Goal: Transaction & Acquisition: Purchase product/service

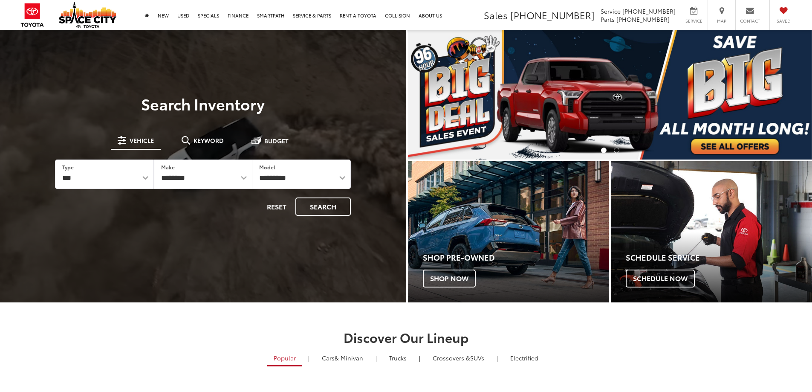
select select "**********"
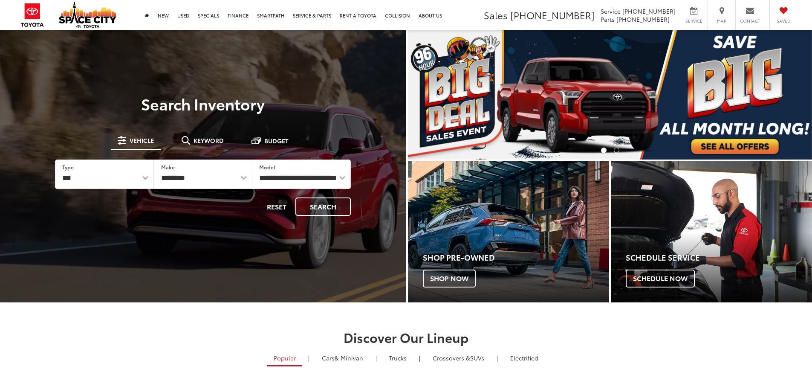
click at [252, 160] on select "**********" at bounding box center [301, 174] width 98 height 29
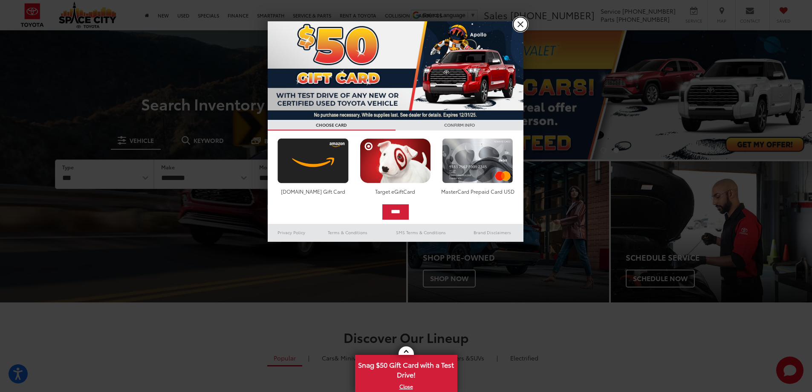
click at [524, 23] on link "X" at bounding box center [520, 24] width 14 height 14
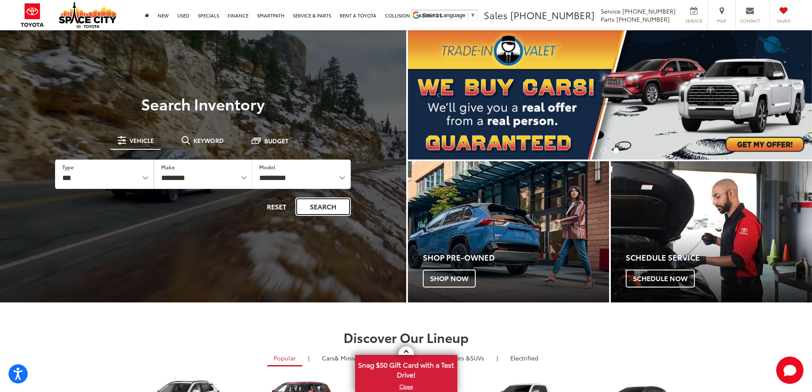
click at [322, 204] on button "Search" at bounding box center [322, 206] width 55 height 18
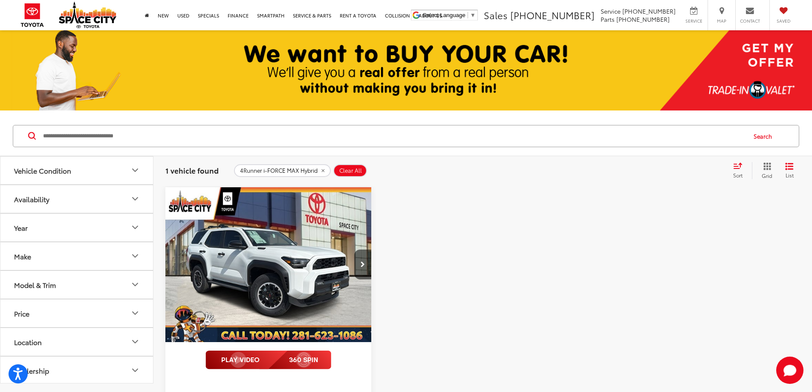
scroll to position [85, 0]
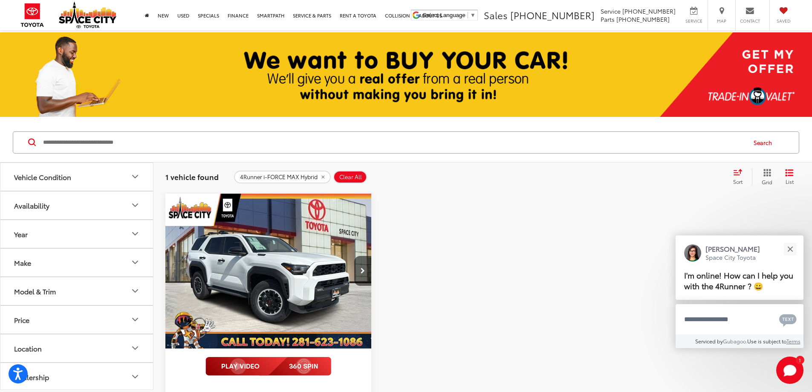
click at [78, 286] on button "Model & Trim" at bounding box center [76, 291] width 153 height 28
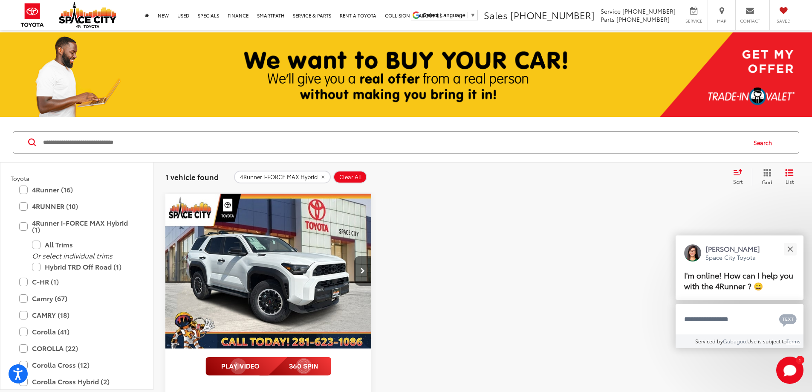
scroll to position [1449, 0]
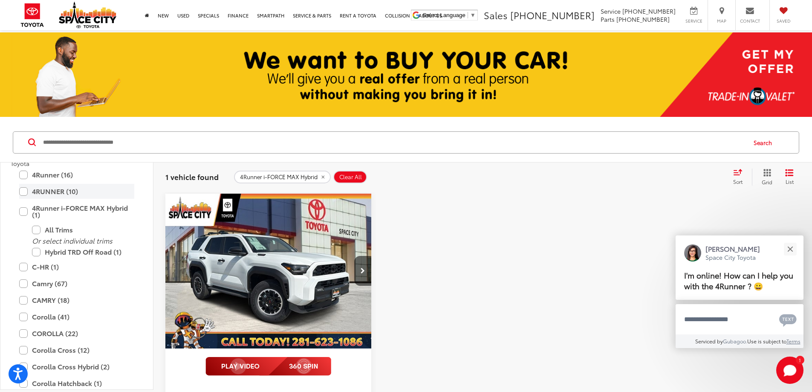
click at [49, 190] on label "4RUNNER (10)" at bounding box center [76, 191] width 115 height 15
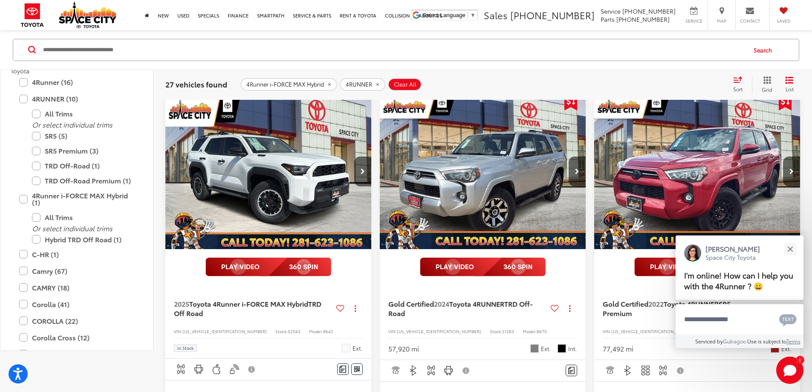
scroll to position [213, 0]
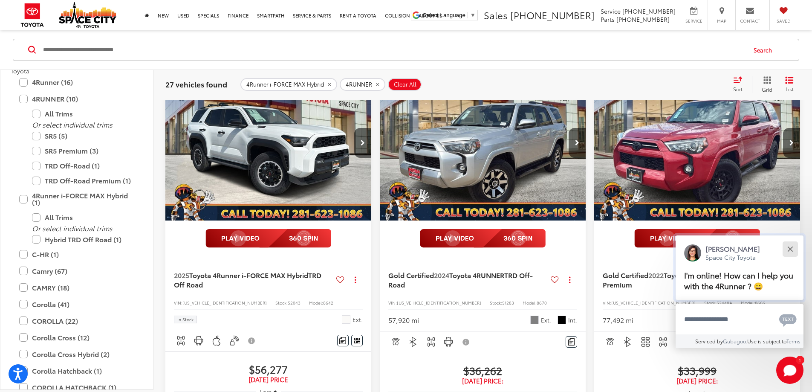
click at [788, 250] on div "Close" at bounding box center [790, 249] width 6 height 6
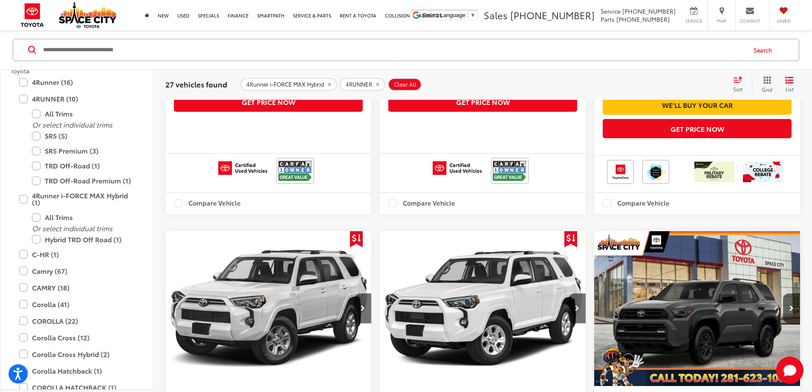
scroll to position [1618, 0]
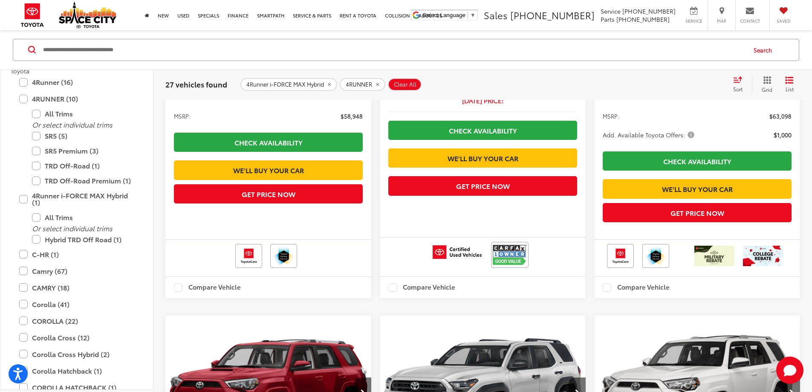
scroll to position [1627, 0]
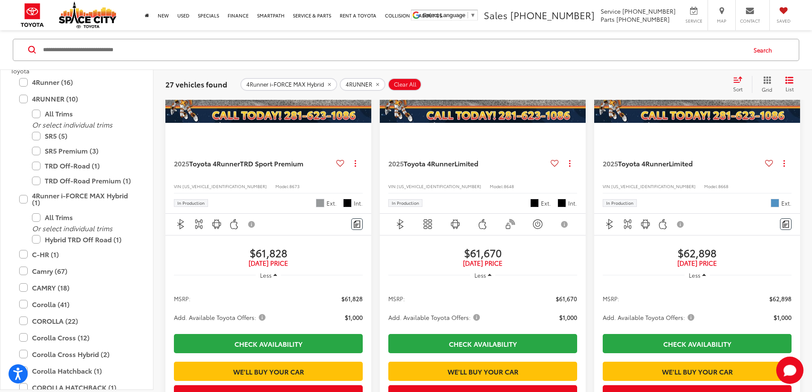
scroll to position [277, 0]
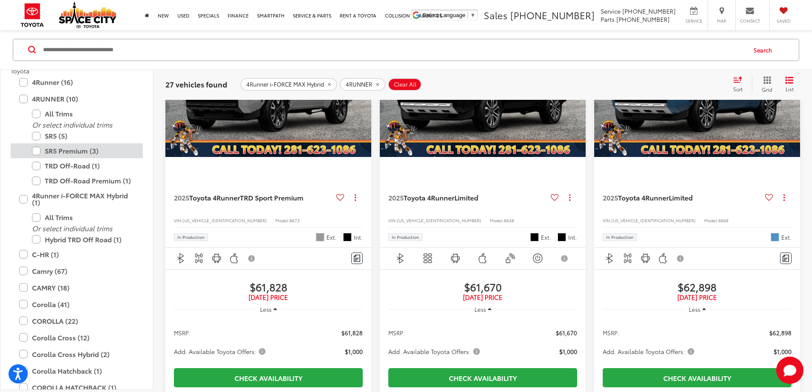
click at [61, 150] on label "SR5 Premium (3)" at bounding box center [83, 150] width 102 height 15
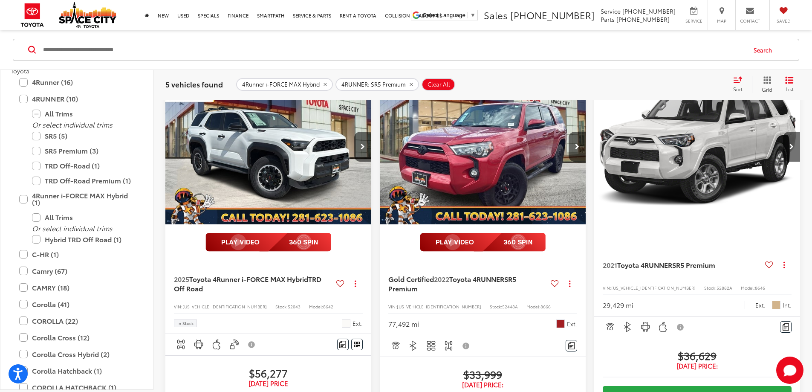
scroll to position [263, 0]
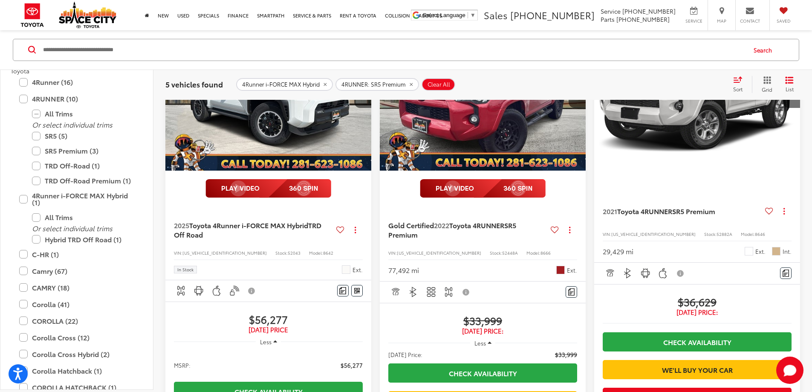
click at [408, 314] on span "$33,999" at bounding box center [482, 320] width 189 height 13
click at [474, 339] on span "Less" at bounding box center [480, 343] width 12 height 8
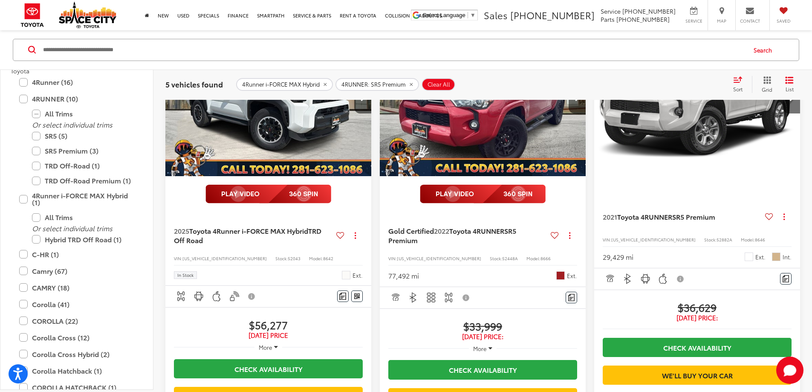
click at [469, 341] on button "More" at bounding box center [483, 348] width 28 height 15
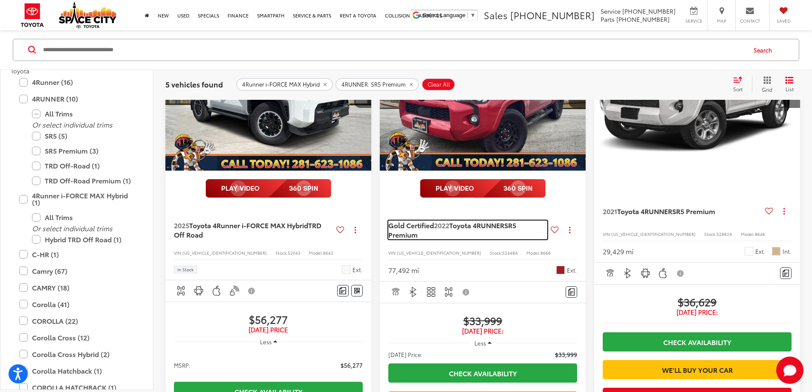
click at [388, 220] on span "Gold Certified" at bounding box center [411, 225] width 46 height 10
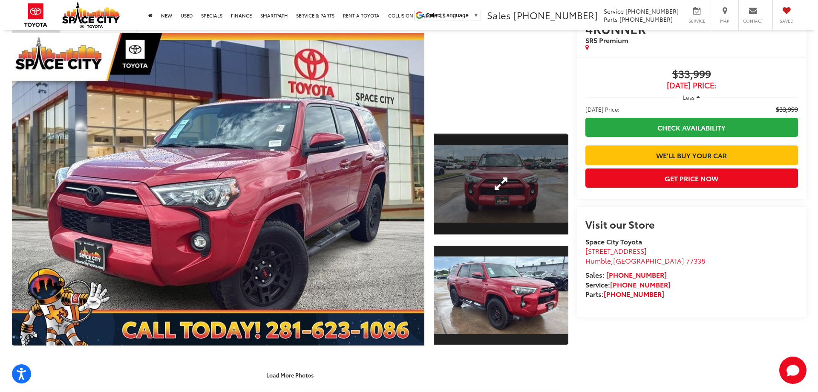
scroll to position [43, 0]
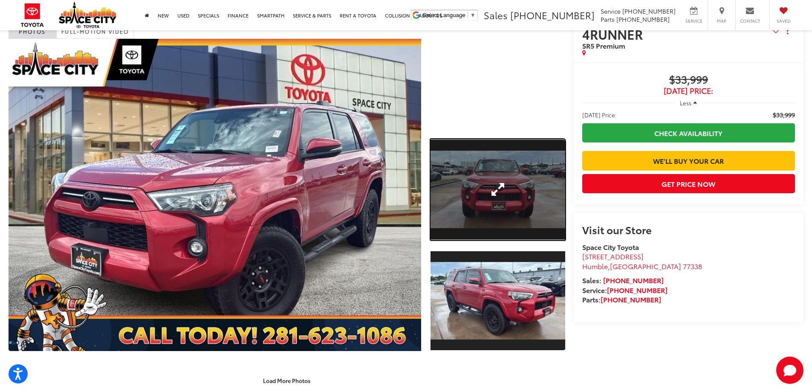
click at [520, 191] on link "Expand Photo 1" at bounding box center [498, 189] width 135 height 101
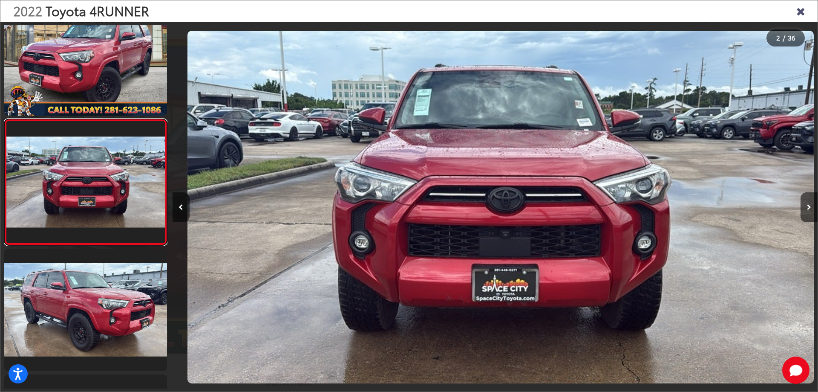
scroll to position [0, 645]
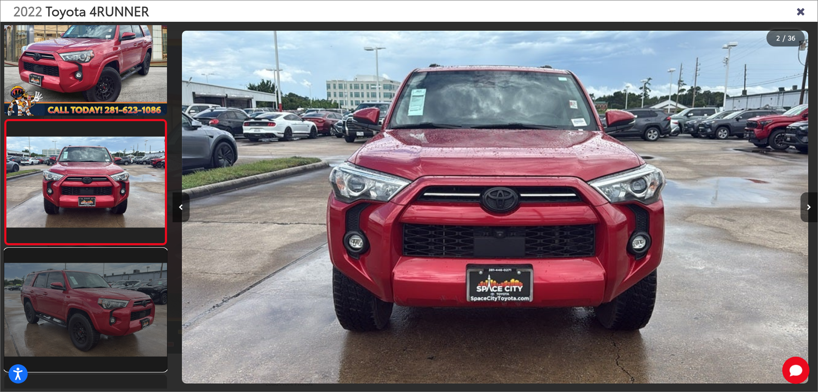
click at [110, 304] on link at bounding box center [85, 310] width 163 height 122
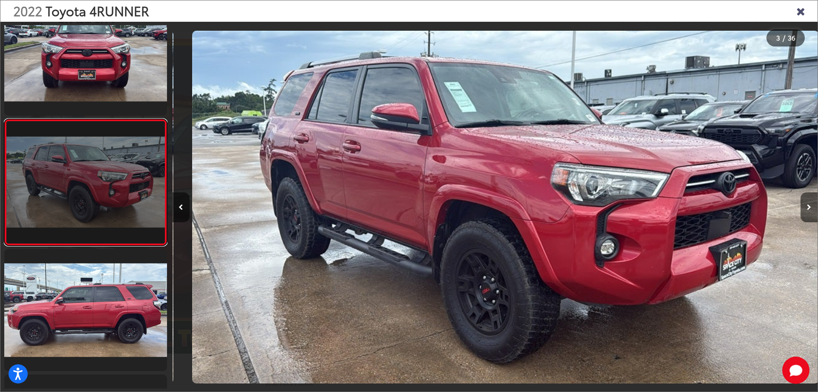
scroll to position [0, 1291]
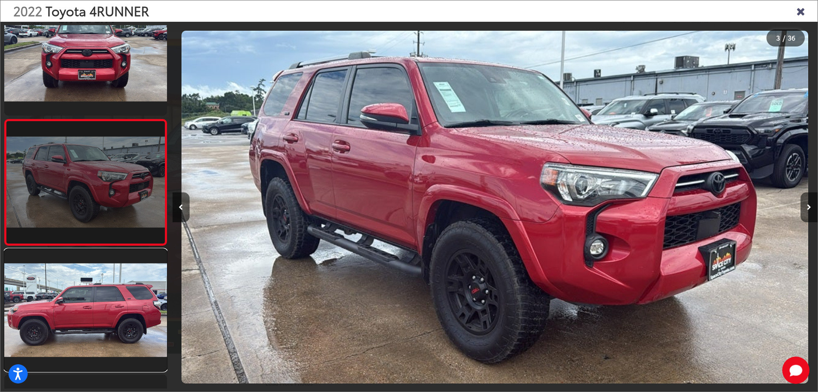
click at [110, 304] on link at bounding box center [85, 310] width 163 height 122
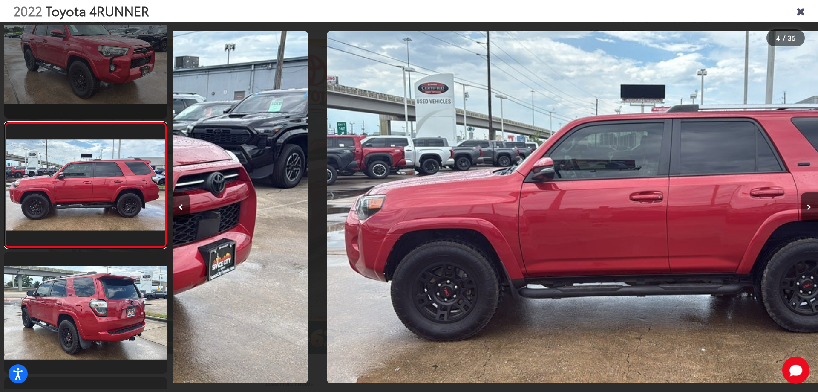
scroll to position [283, 0]
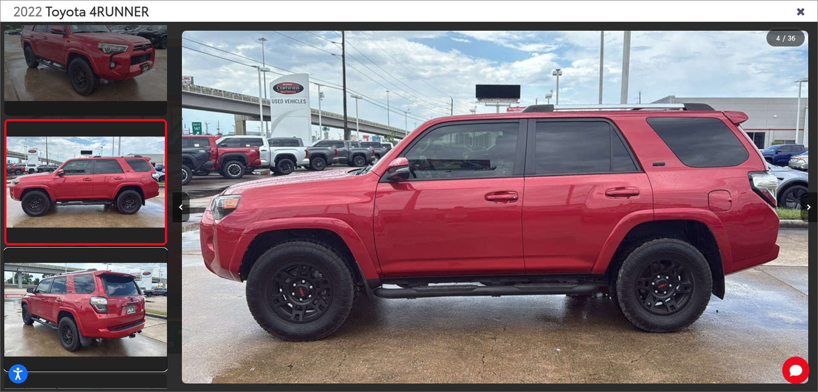
click at [110, 304] on link at bounding box center [85, 310] width 163 height 122
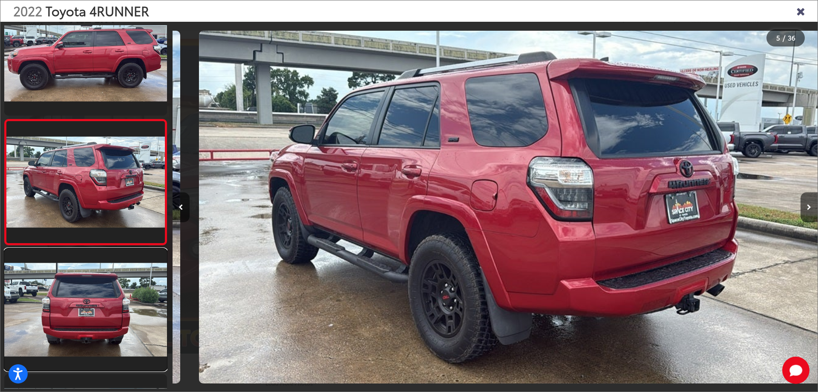
scroll to position [0, 2587]
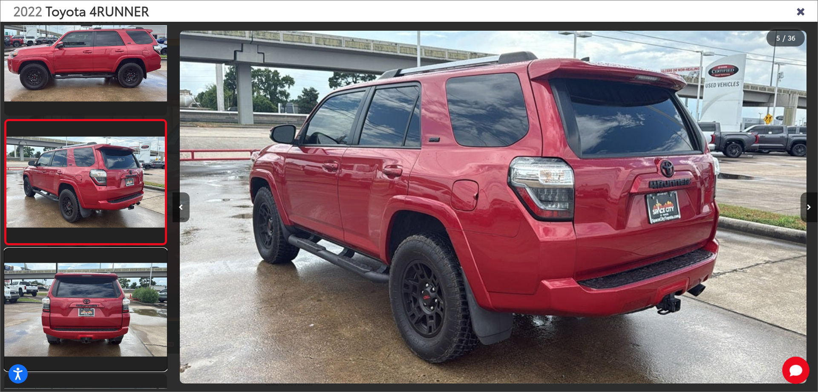
click at [110, 304] on link at bounding box center [85, 310] width 163 height 122
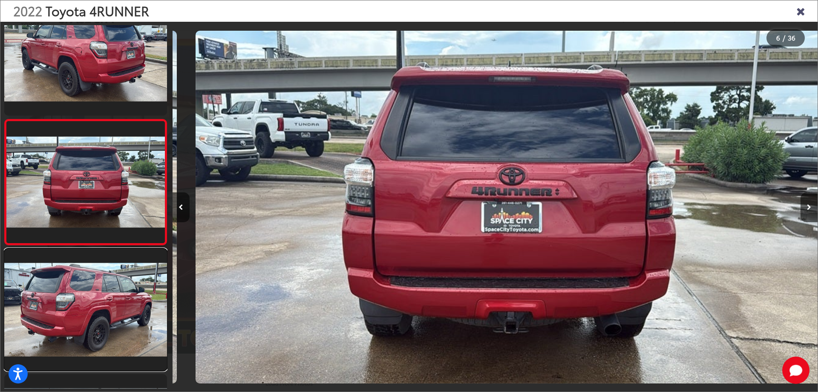
scroll to position [0, 3232]
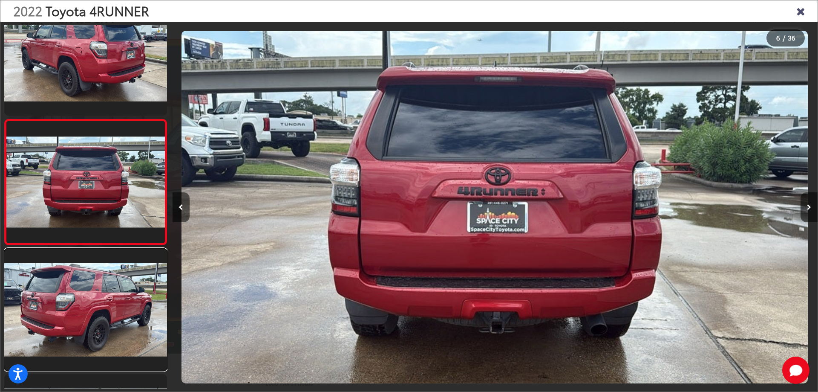
click at [110, 304] on link at bounding box center [85, 310] width 163 height 122
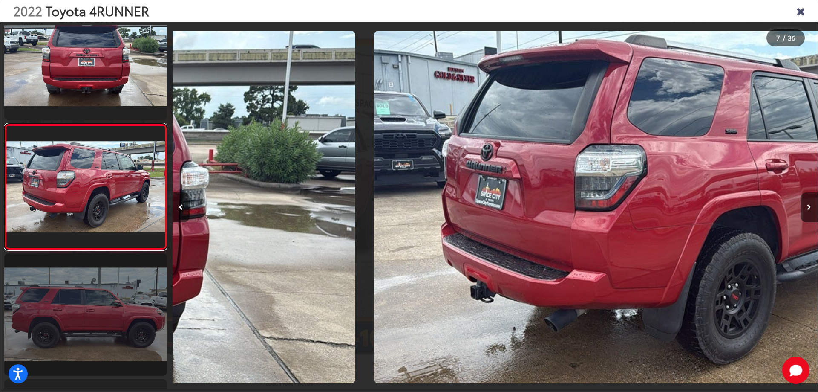
scroll to position [659, 0]
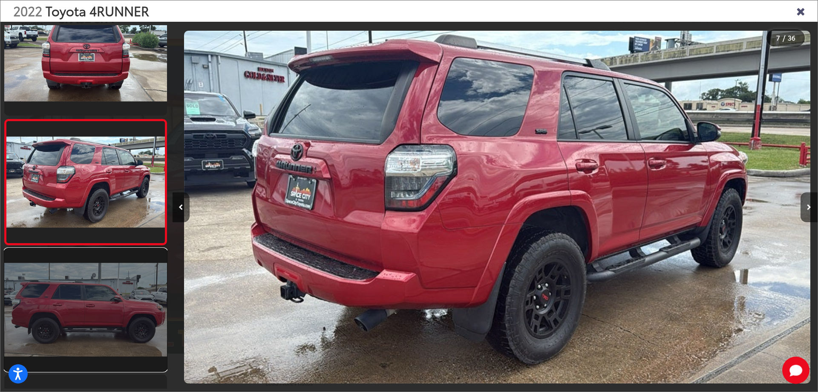
click at [110, 306] on link at bounding box center [85, 310] width 163 height 122
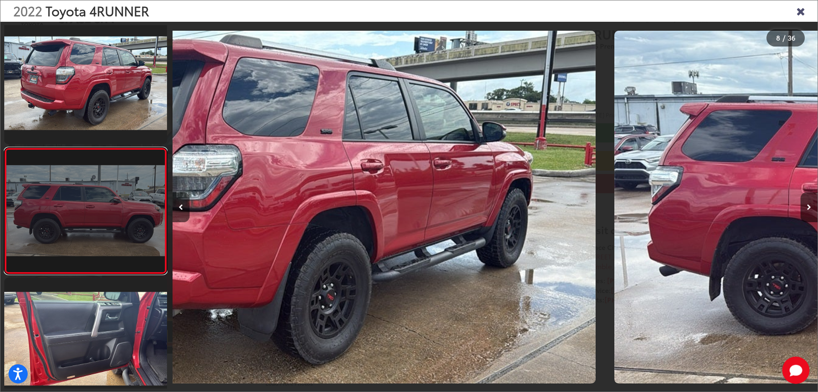
scroll to position [784, 0]
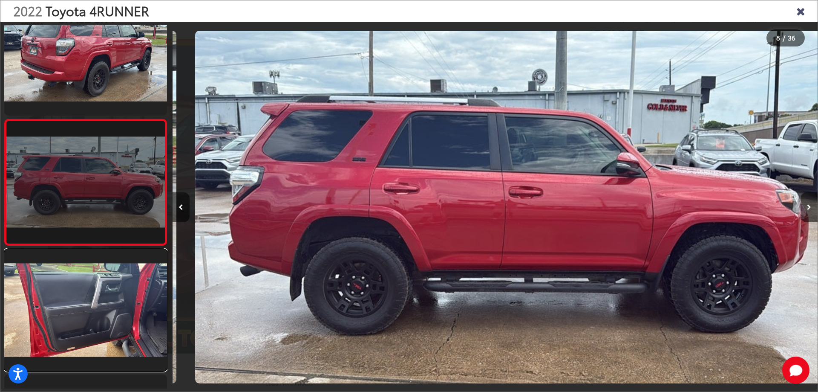
click at [110, 306] on link at bounding box center [85, 310] width 163 height 122
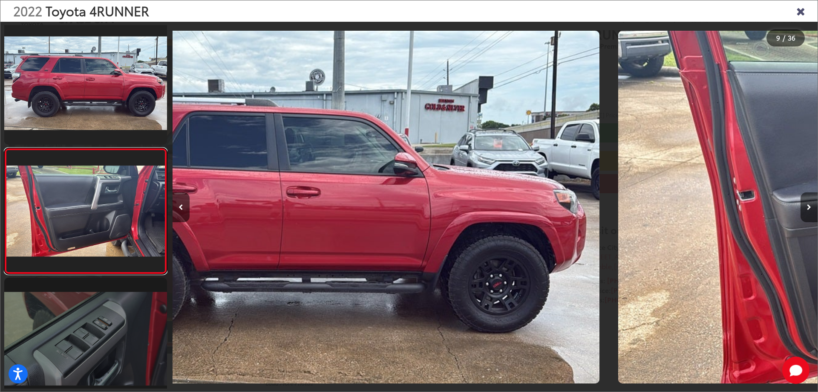
scroll to position [910, 0]
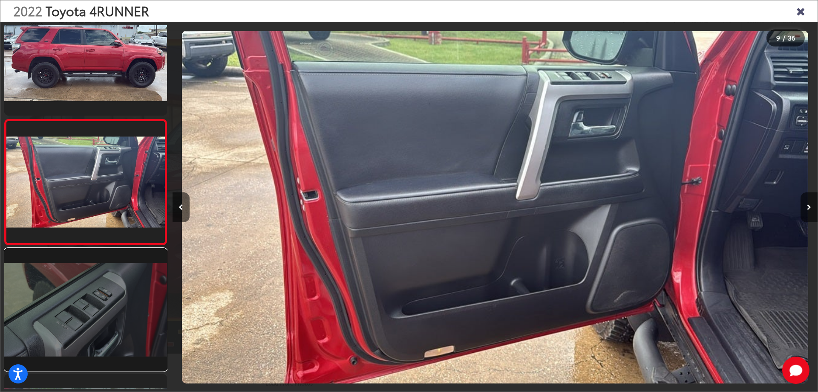
click at [110, 306] on link at bounding box center [85, 310] width 163 height 122
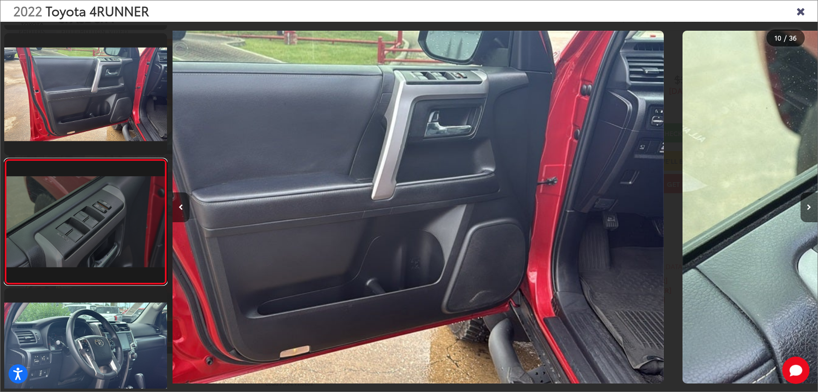
scroll to position [0, 0]
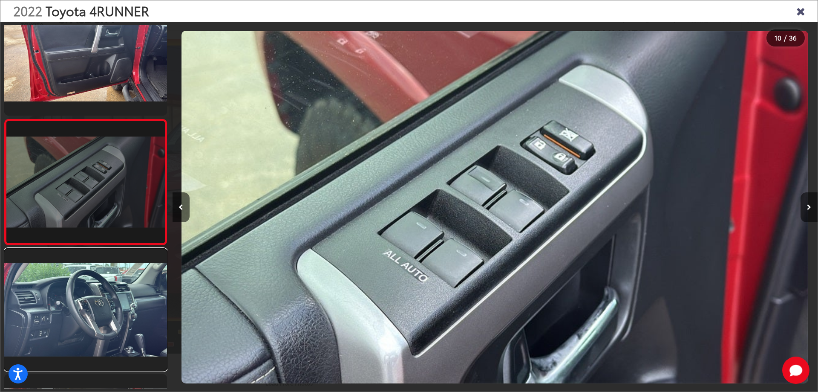
click at [110, 306] on link at bounding box center [85, 310] width 163 height 122
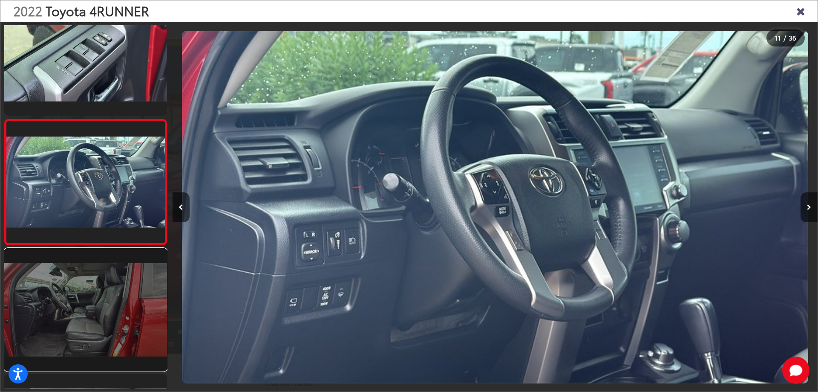
click at [111, 306] on link at bounding box center [85, 310] width 163 height 122
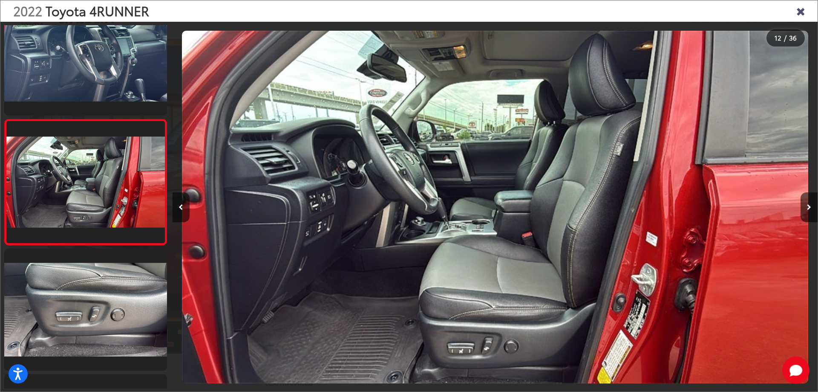
click at [801, 6] on icon "Close gallery" at bounding box center [801, 10] width 9 height 11
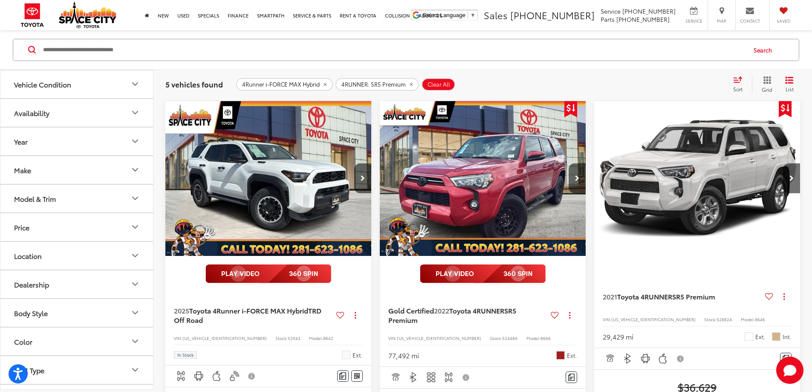
click at [108, 85] on button "Vehicle Condition" at bounding box center [76, 84] width 153 height 28
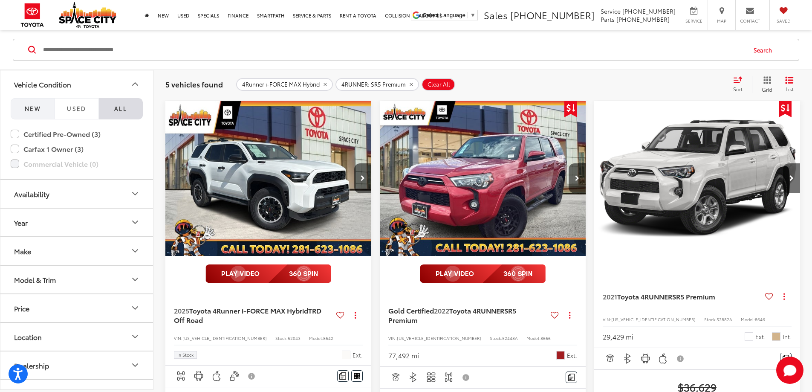
click at [40, 108] on span "NEW" at bounding box center [33, 108] width 16 height 8
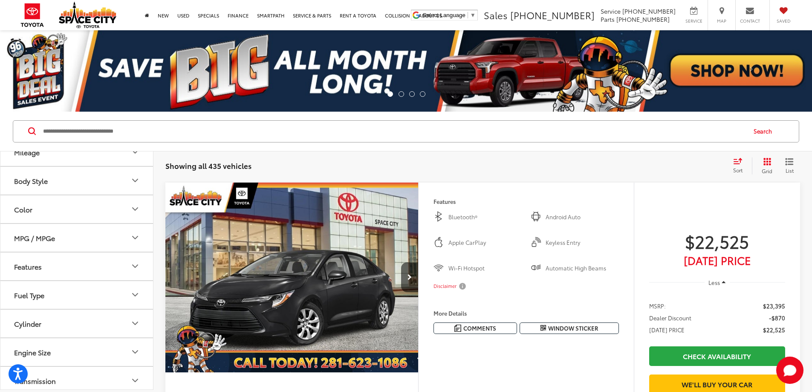
scroll to position [43, 0]
click at [56, 185] on button "Model & Trim" at bounding box center [76, 180] width 153 height 28
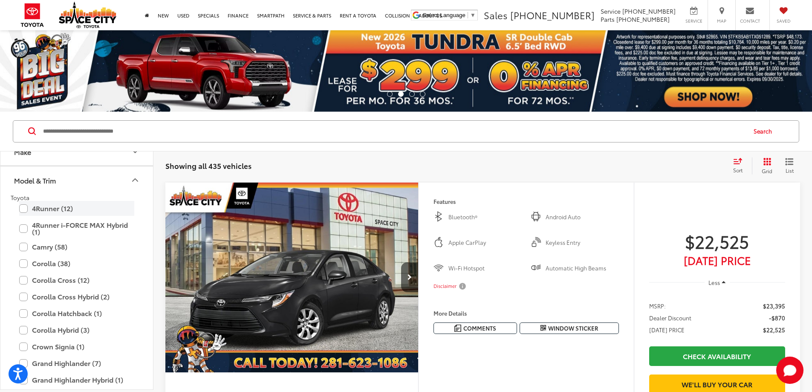
click at [69, 207] on label "4Runner (12)" at bounding box center [76, 208] width 115 height 15
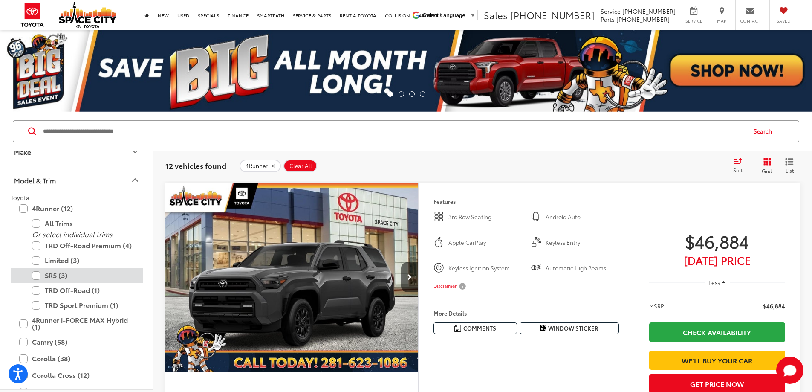
click at [59, 275] on label "SR5 (3)" at bounding box center [83, 275] width 102 height 15
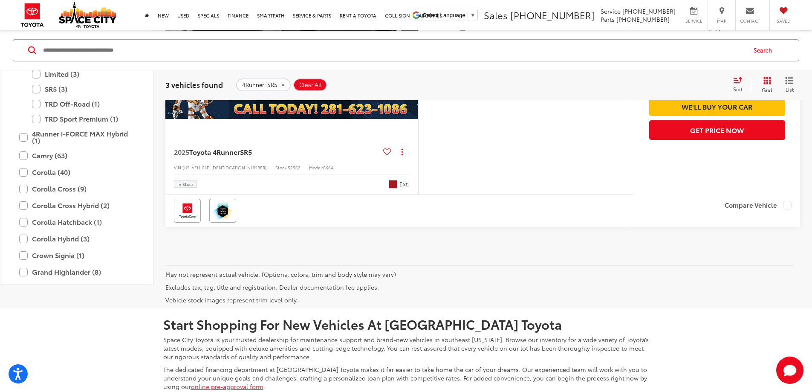
scroll to position [938, 0]
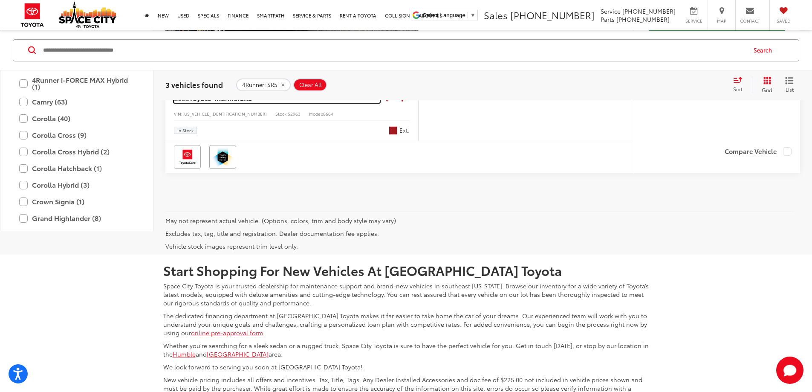
click at [227, 103] on span "Toyota 4Runner" at bounding box center [214, 98] width 51 height 10
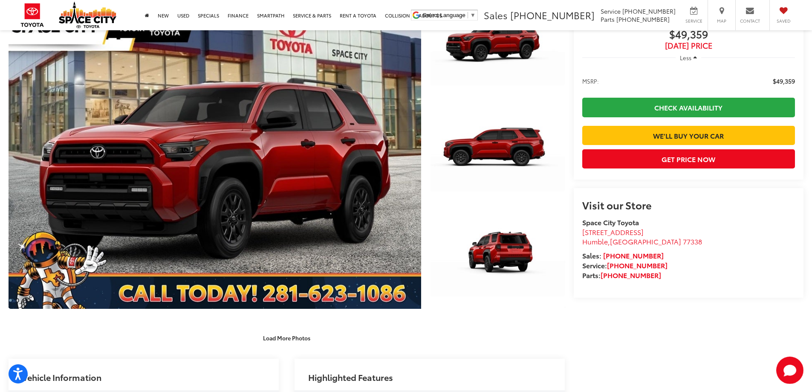
scroll to position [128, 0]
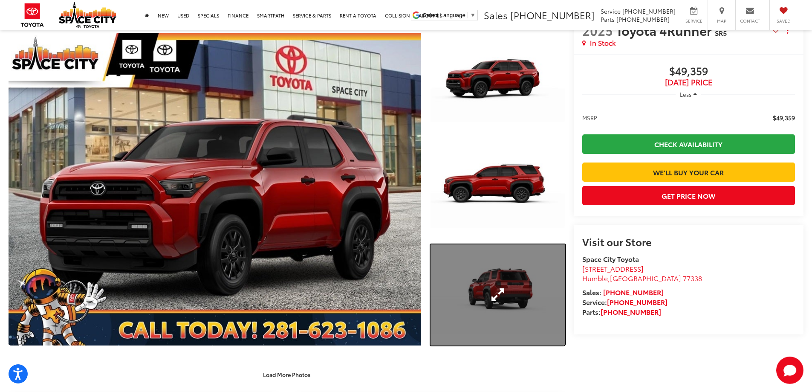
click at [505, 284] on link "Expand Photo 3" at bounding box center [498, 294] width 135 height 101
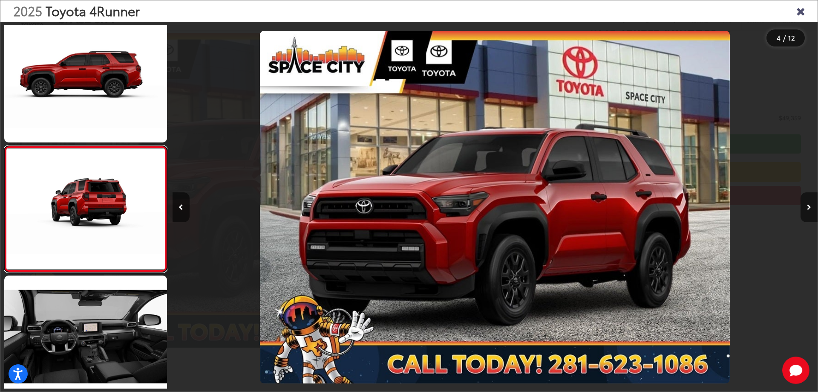
scroll to position [283, 0]
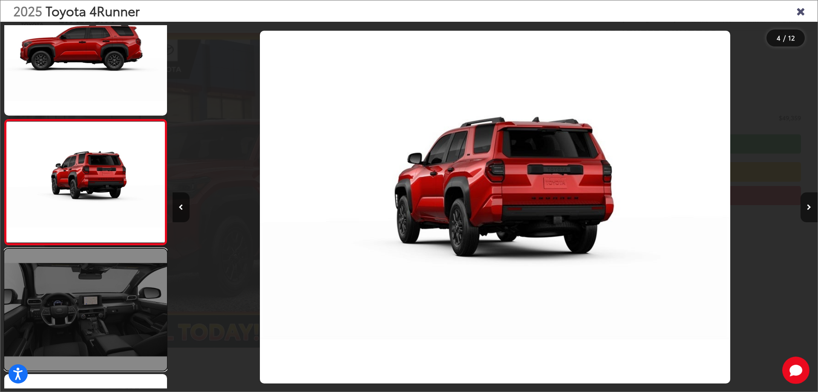
click at [67, 309] on link at bounding box center [85, 310] width 163 height 122
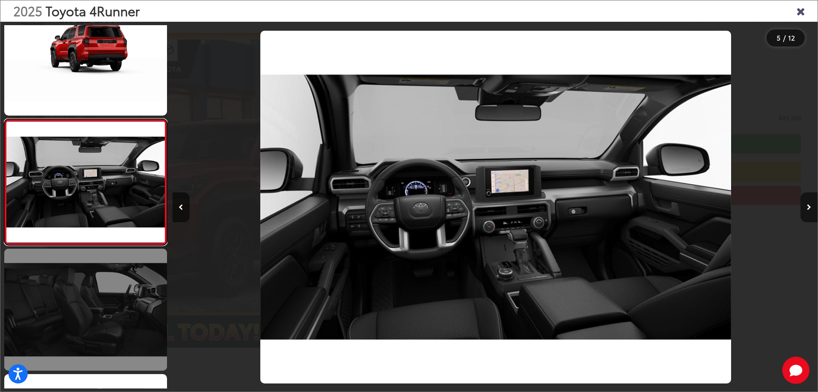
scroll to position [0, 2582]
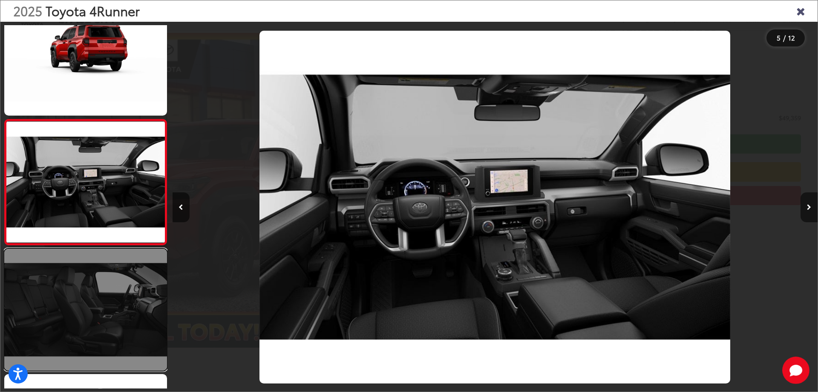
click at [132, 334] on link at bounding box center [85, 310] width 163 height 122
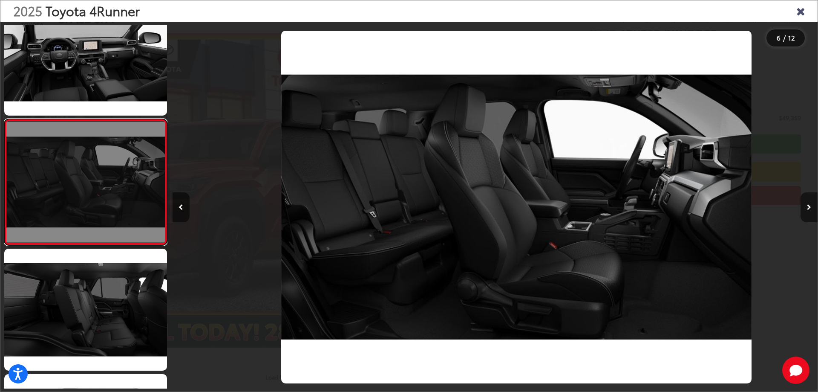
scroll to position [0, 3228]
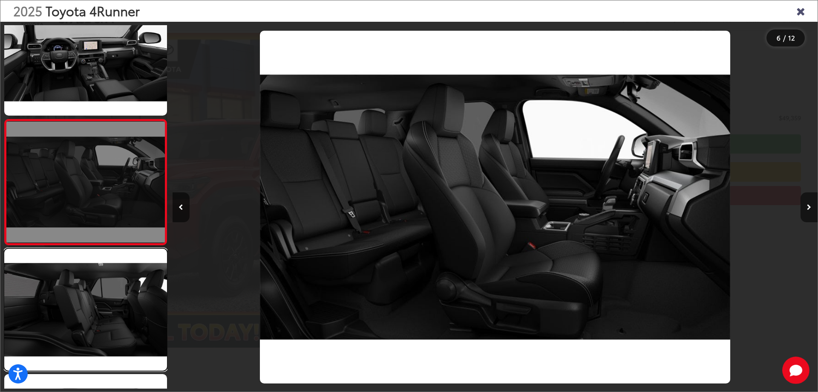
click at [132, 334] on link at bounding box center [85, 310] width 163 height 122
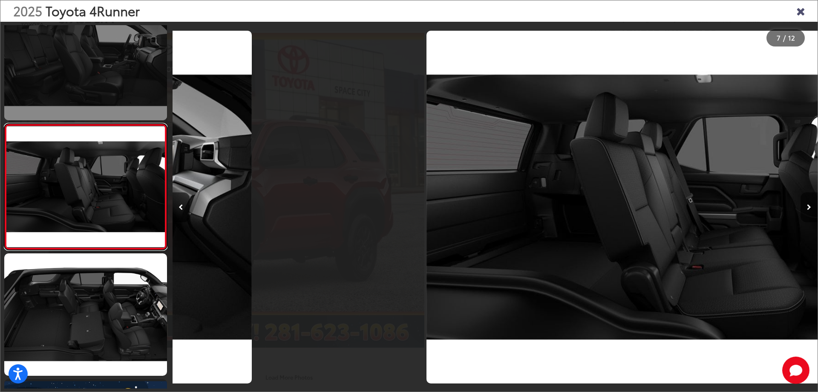
scroll to position [659, 0]
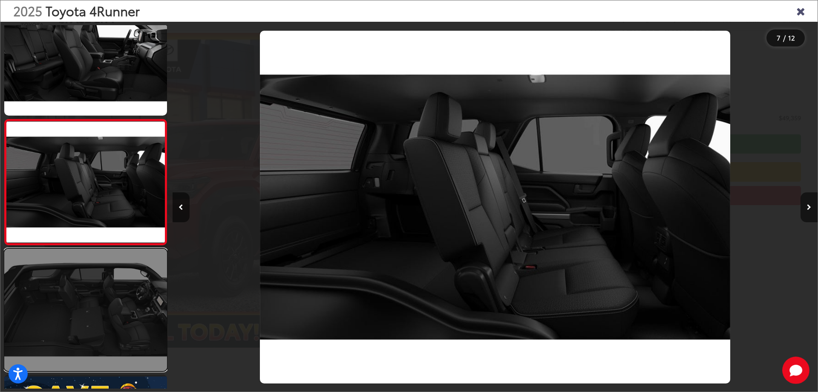
click at [132, 334] on link at bounding box center [85, 310] width 163 height 122
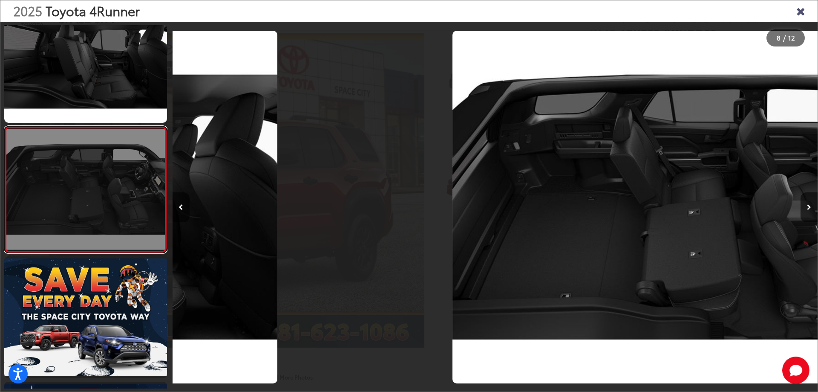
scroll to position [784, 0]
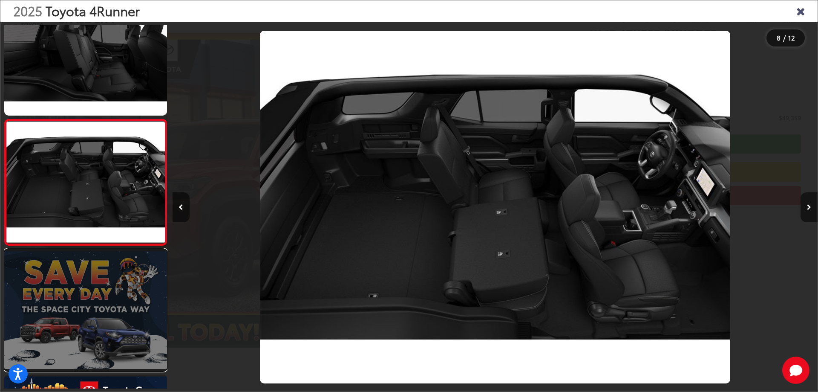
click at [131, 334] on link at bounding box center [85, 310] width 163 height 122
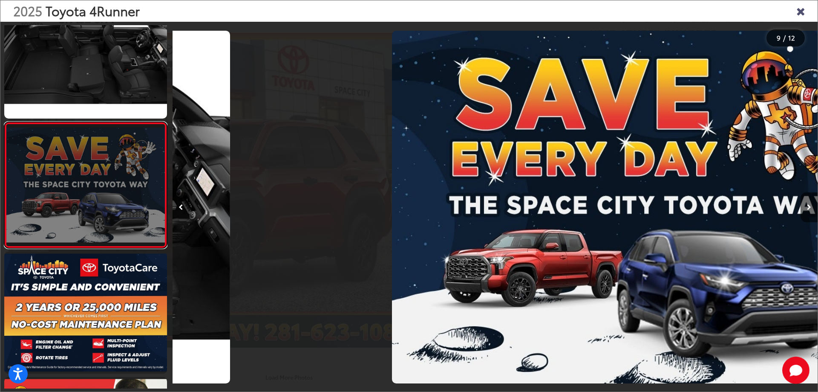
scroll to position [910, 0]
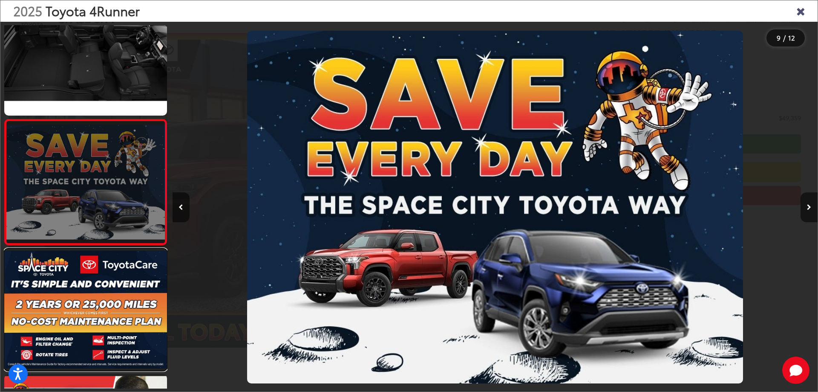
click at [131, 334] on link at bounding box center [85, 310] width 163 height 122
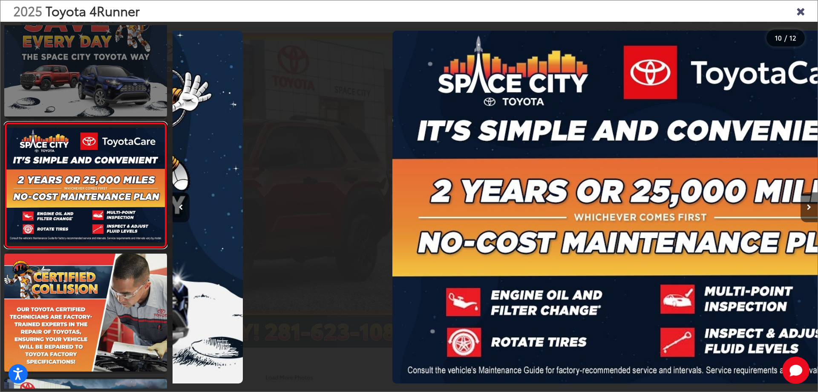
scroll to position [1035, 0]
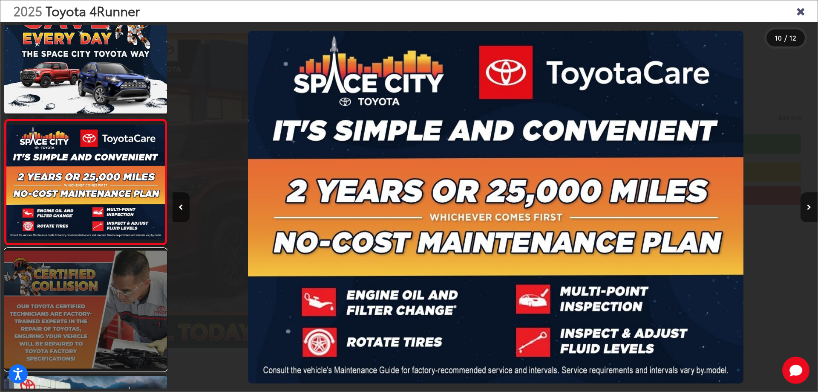
click at [131, 335] on link at bounding box center [85, 310] width 163 height 122
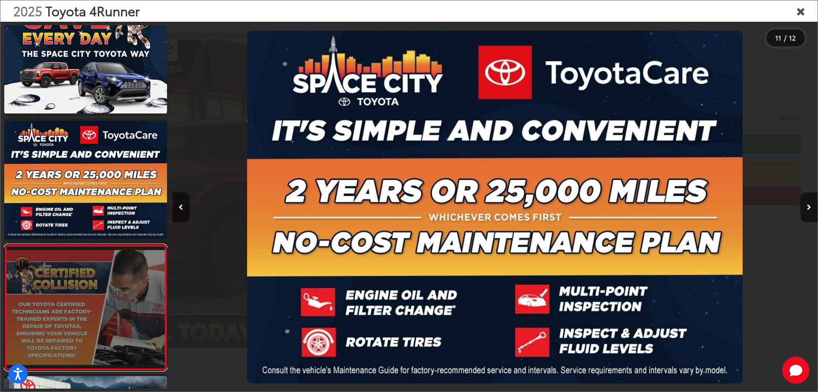
scroll to position [0, 0]
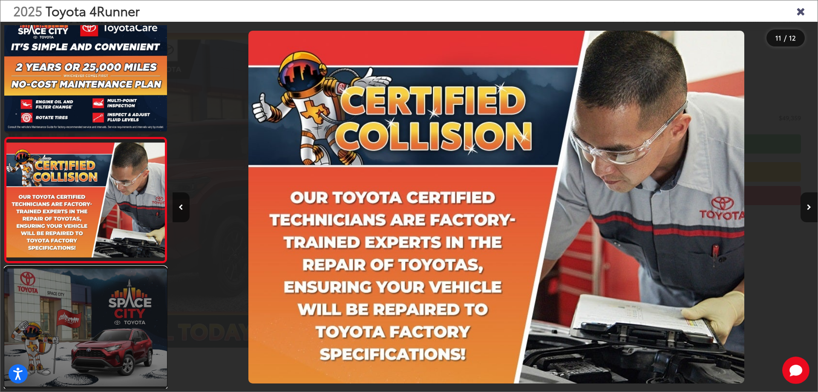
click at [128, 340] on link at bounding box center [85, 327] width 163 height 122
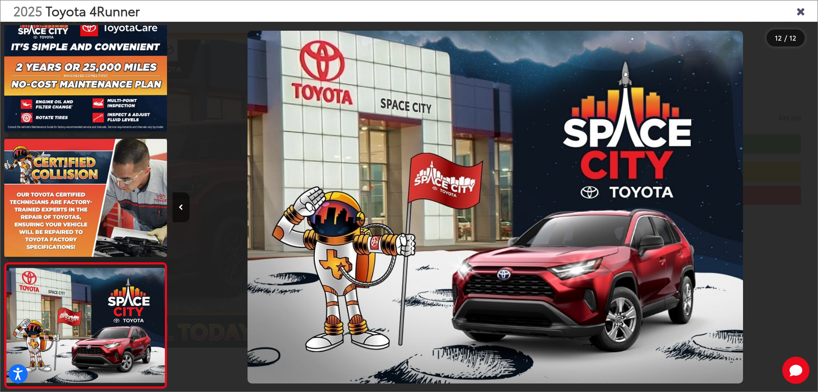
click at [798, 16] on icon "Close gallery" at bounding box center [801, 10] width 9 height 11
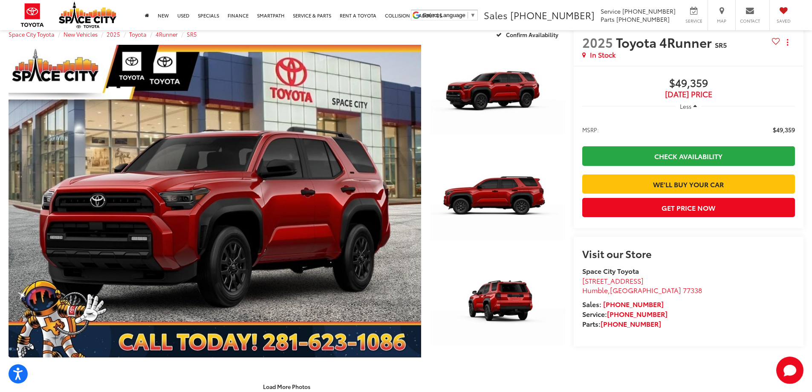
scroll to position [85, 0]
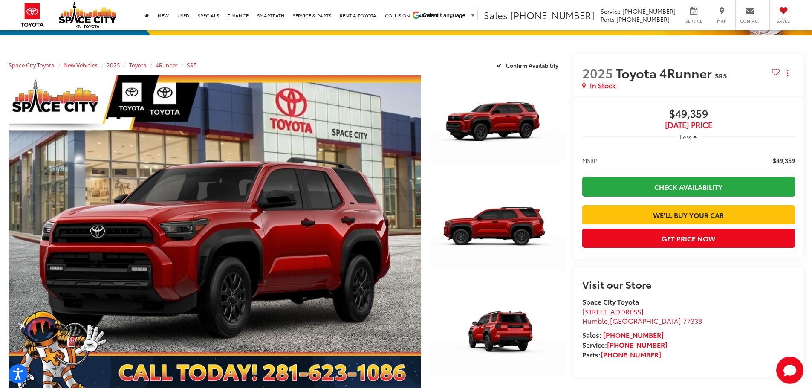
click at [582, 201] on capital-one-entry-button at bounding box center [582, 201] width 0 height 0
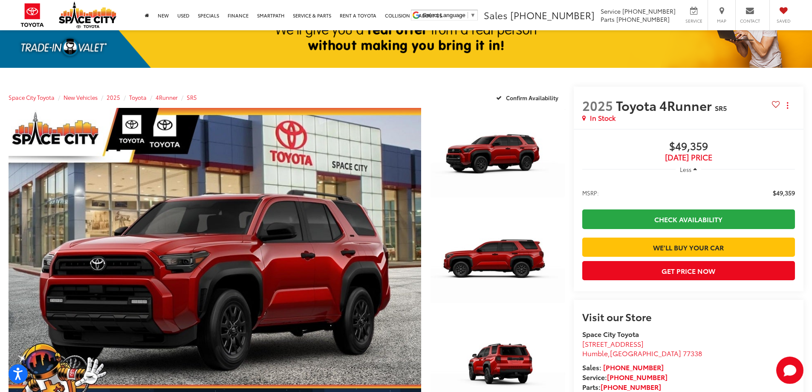
scroll to position [171, 0]
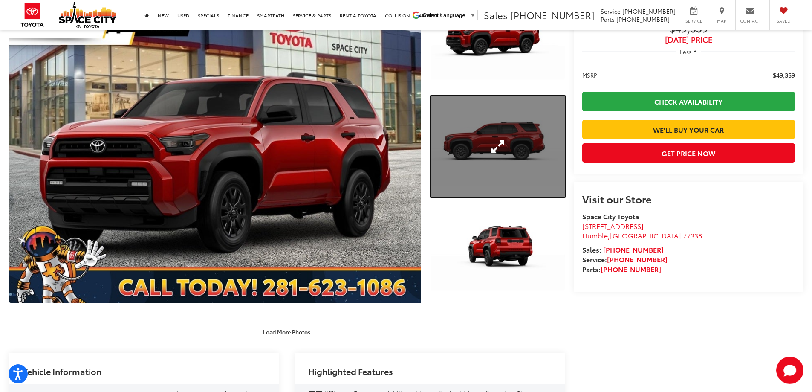
click at [470, 163] on link "Expand Photo 2" at bounding box center [498, 146] width 135 height 101
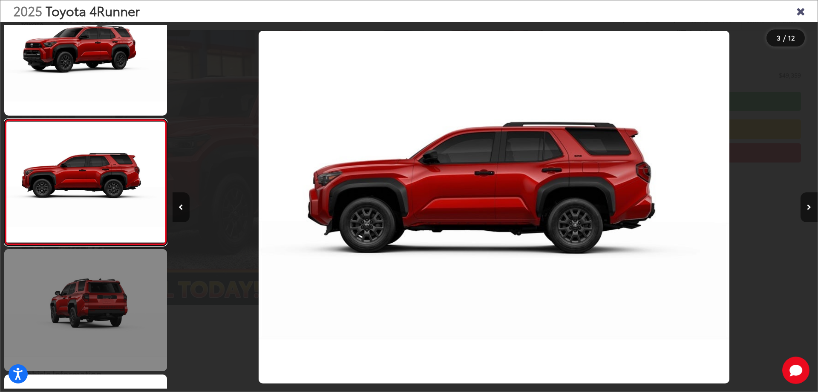
scroll to position [0, 1291]
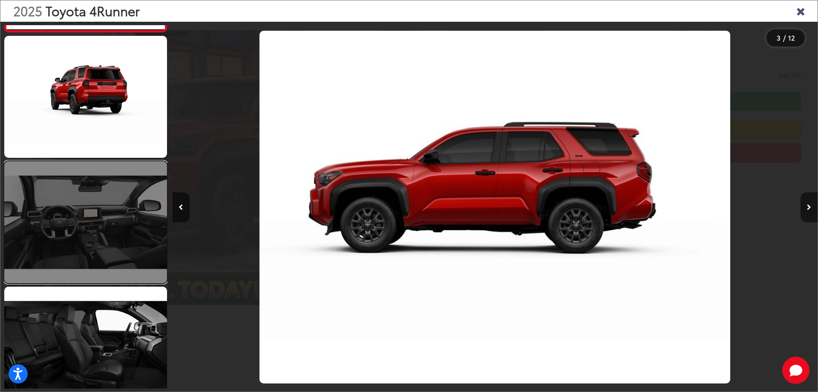
click at [94, 232] on link at bounding box center [85, 222] width 163 height 122
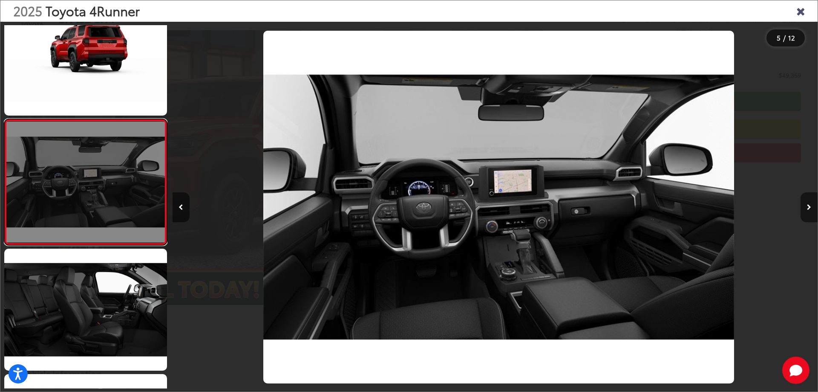
scroll to position [0, 2582]
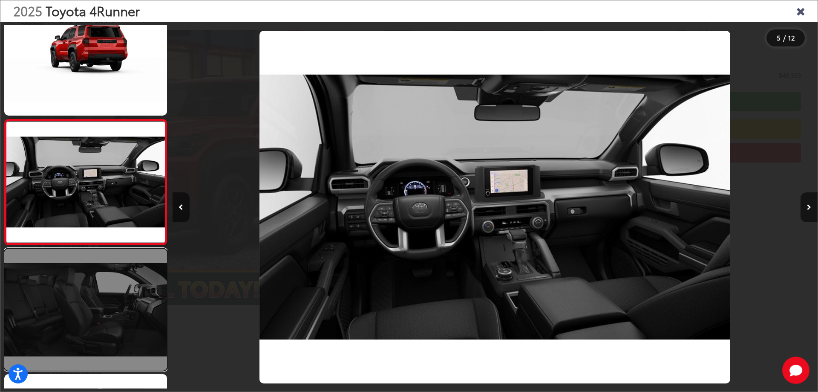
click at [104, 318] on link at bounding box center [85, 310] width 163 height 122
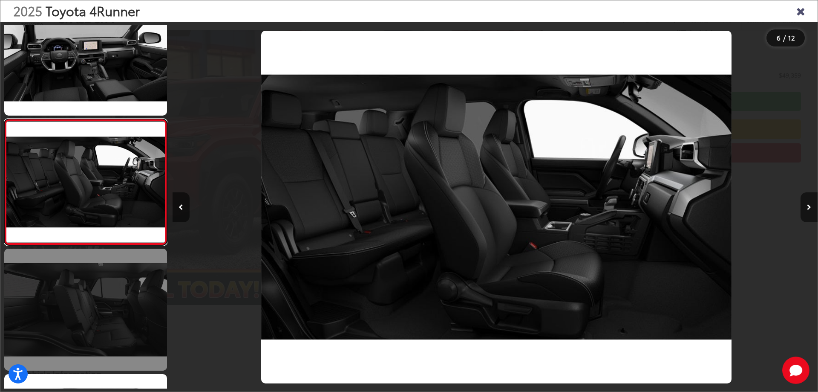
scroll to position [0, 3228]
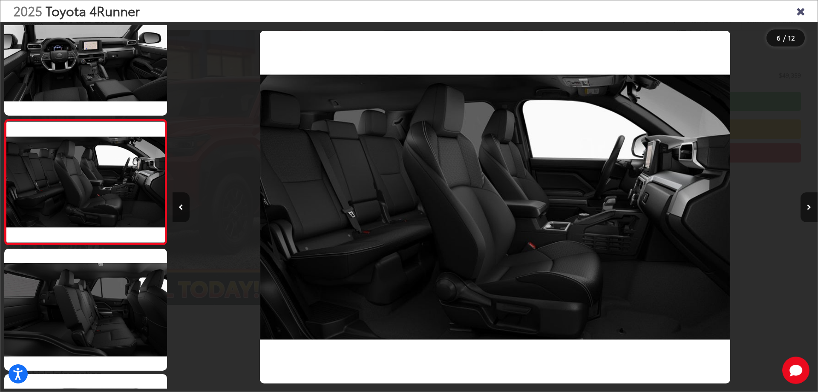
click at [800, 14] on icon "Close gallery" at bounding box center [801, 10] width 9 height 11
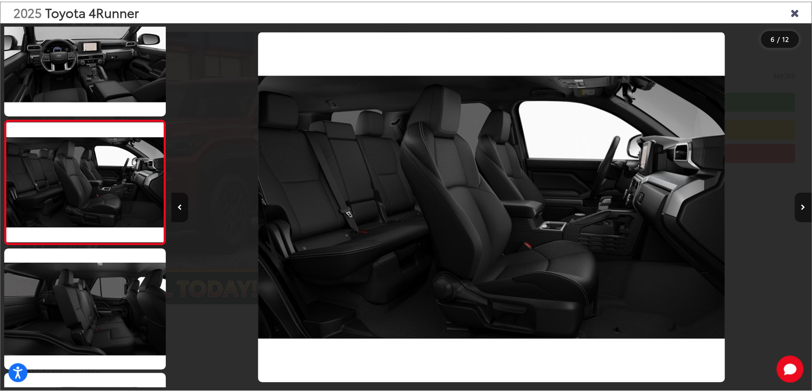
scroll to position [171, 0]
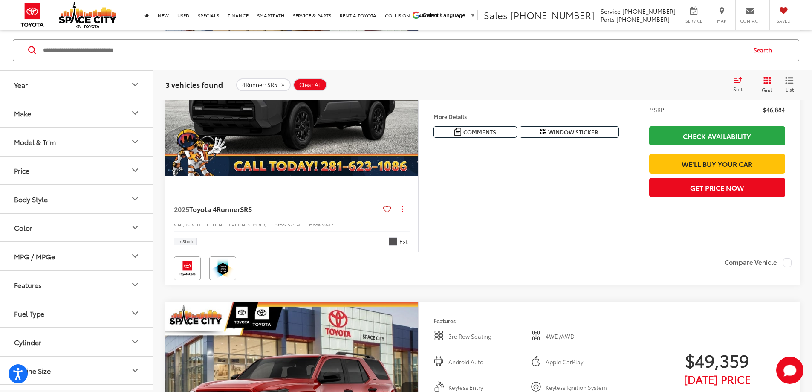
scroll to position [554, 0]
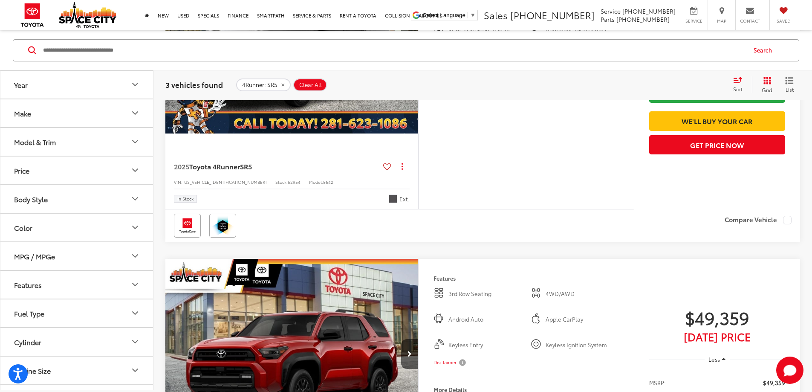
click at [415, 134] on img "2025 Toyota 4Runner SR5 0" at bounding box center [292, 38] width 254 height 191
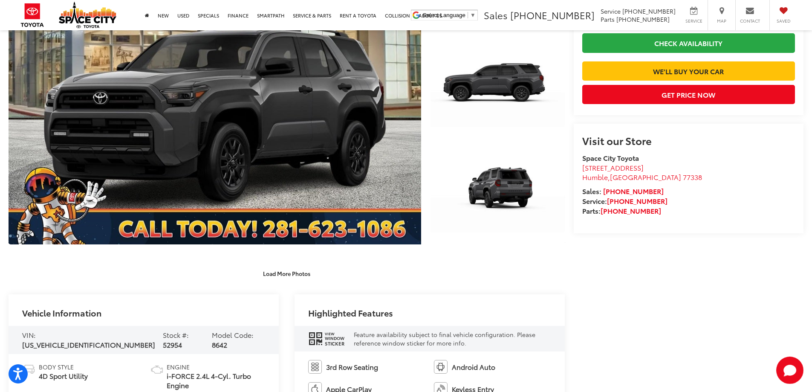
scroll to position [256, 0]
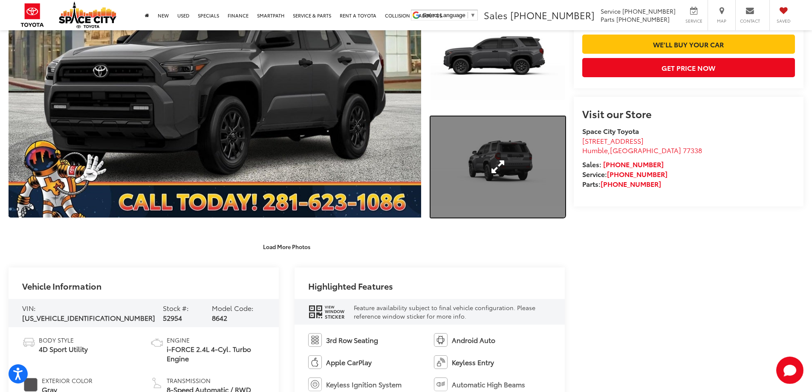
click at [553, 159] on link "Expand Photo 3" at bounding box center [498, 166] width 135 height 101
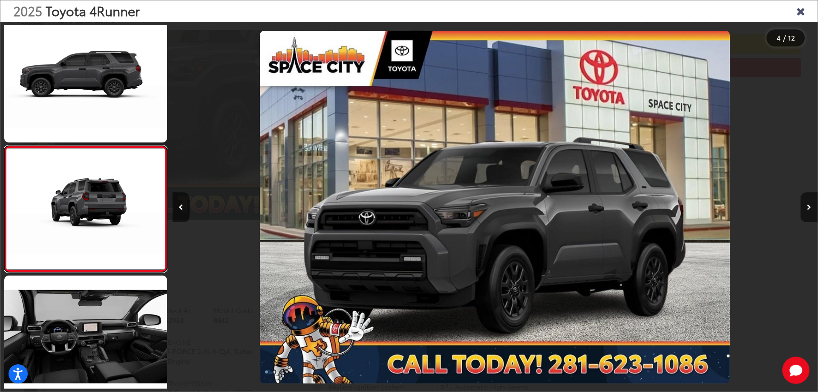
scroll to position [283, 0]
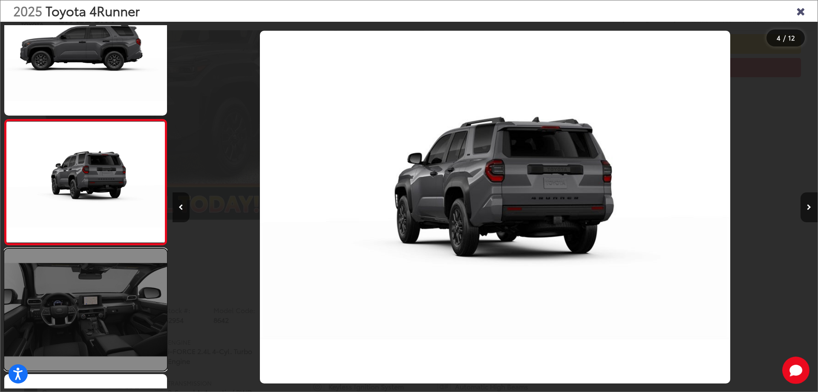
click at [87, 306] on link at bounding box center [85, 310] width 163 height 122
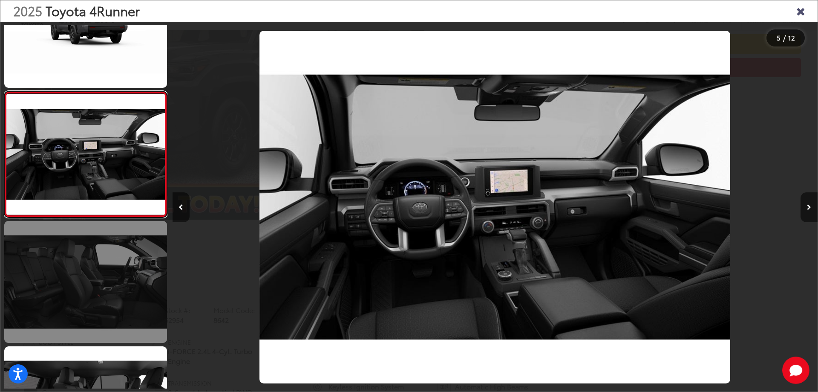
scroll to position [451, 0]
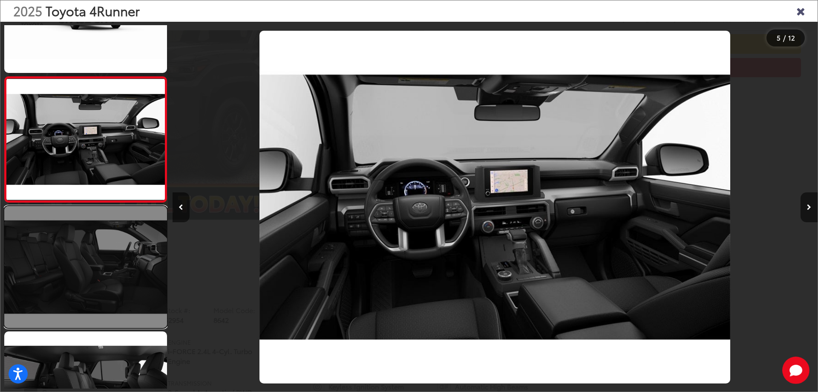
click at [92, 309] on link at bounding box center [85, 267] width 163 height 122
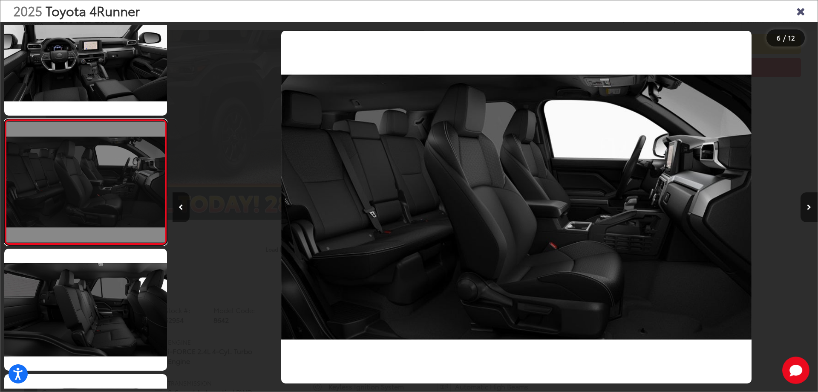
scroll to position [0, 3228]
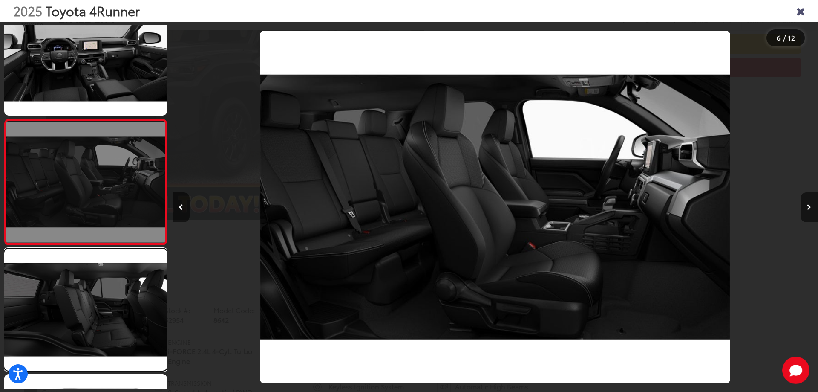
click at [92, 309] on link at bounding box center [85, 310] width 163 height 122
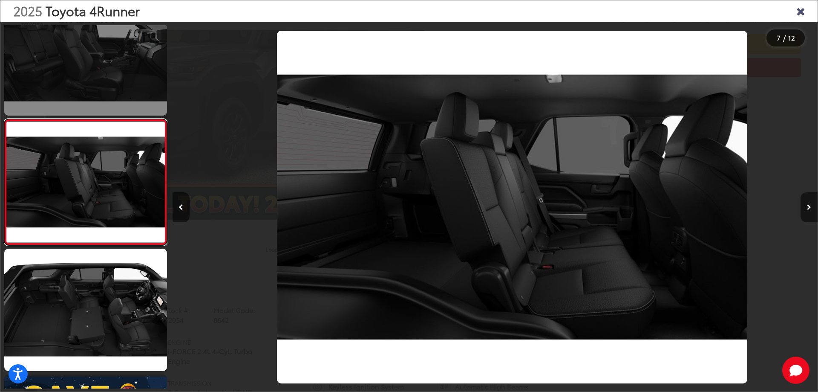
scroll to position [0, 3873]
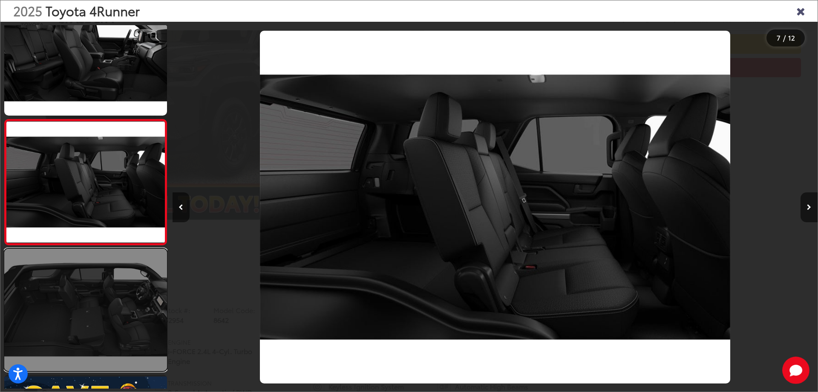
click at [92, 324] on link at bounding box center [85, 310] width 163 height 122
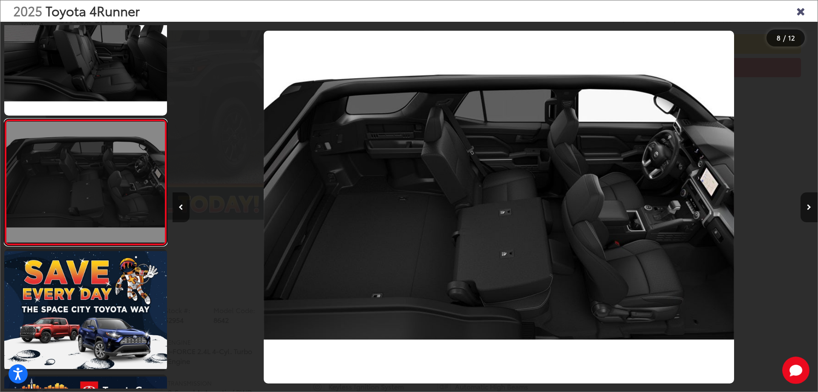
scroll to position [0, 4519]
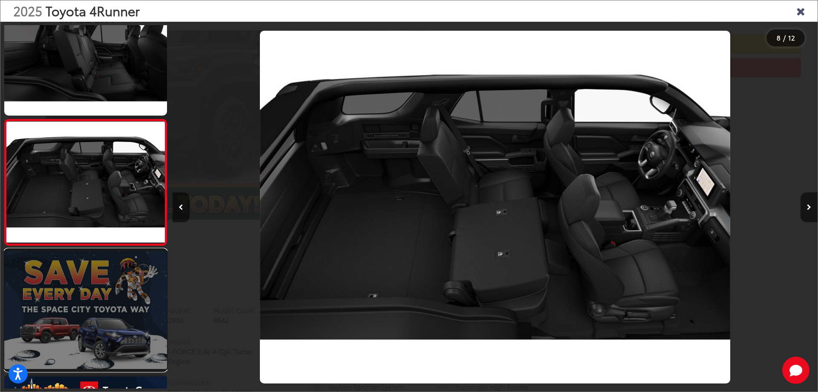
click at [88, 338] on link at bounding box center [85, 310] width 163 height 122
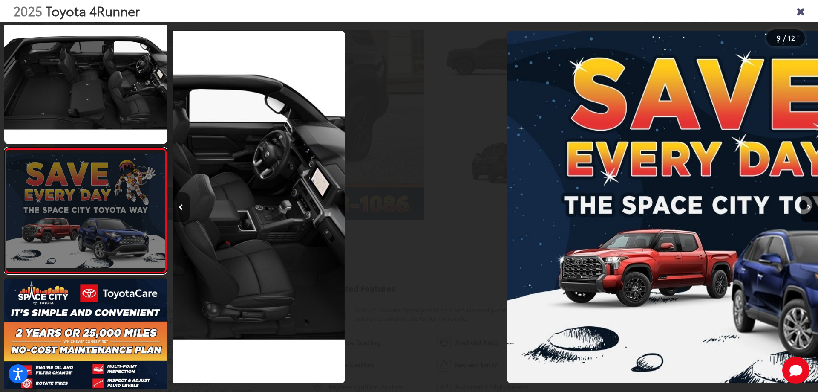
scroll to position [0, 0]
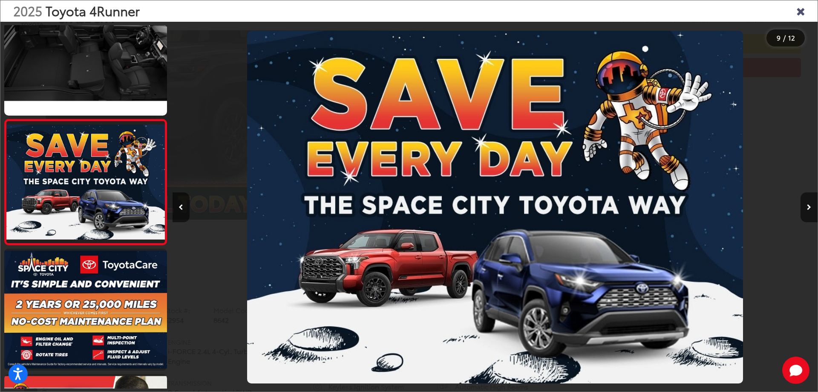
click at [802, 9] on icon "Close gallery" at bounding box center [801, 10] width 9 height 11
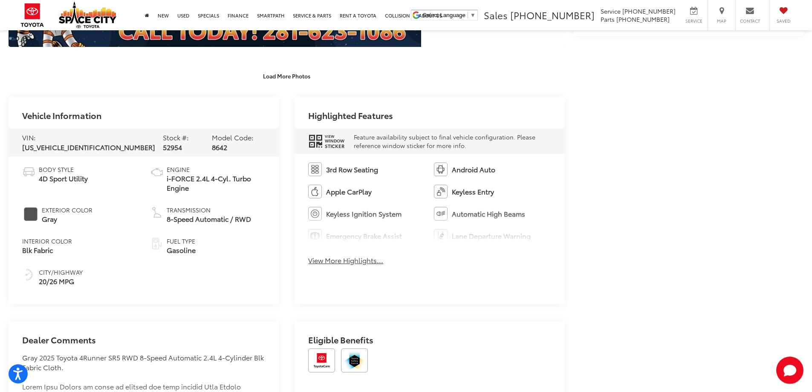
click at [366, 269] on div "3rd Row Seating Android Auto Apple CarPlay Keyless Entry Keyless Ignition Syste…" at bounding box center [430, 216] width 270 height 125
click at [367, 265] on div "3rd Row Seating Android Auto Apple CarPlay Keyless Entry Keyless Ignition Syste…" at bounding box center [430, 216] width 270 height 125
click at [368, 265] on div "3rd Row Seating Android Auto Apple CarPlay Keyless Entry Keyless Ignition Syste…" at bounding box center [430, 216] width 270 height 125
click at [369, 264] on button "View More Highlights..." at bounding box center [345, 260] width 75 height 10
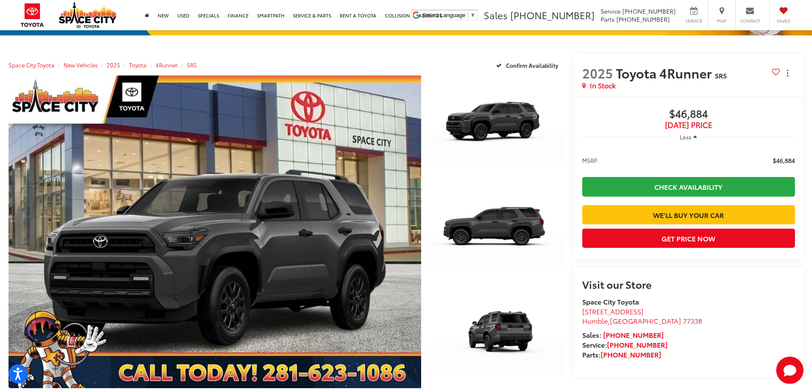
click at [582, 201] on capital-one-entry-button at bounding box center [582, 201] width 0 height 0
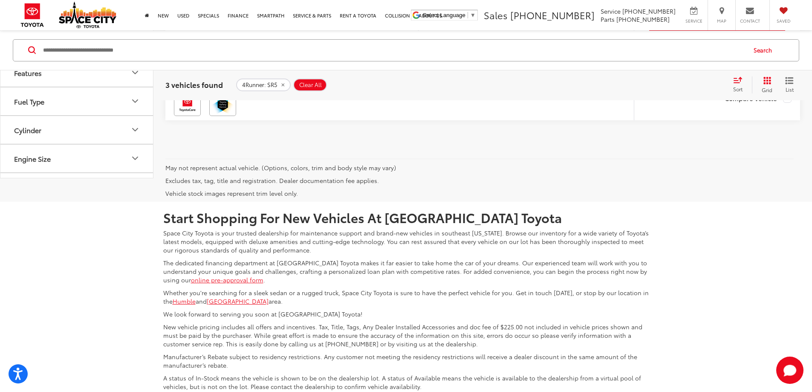
scroll to position [806, 0]
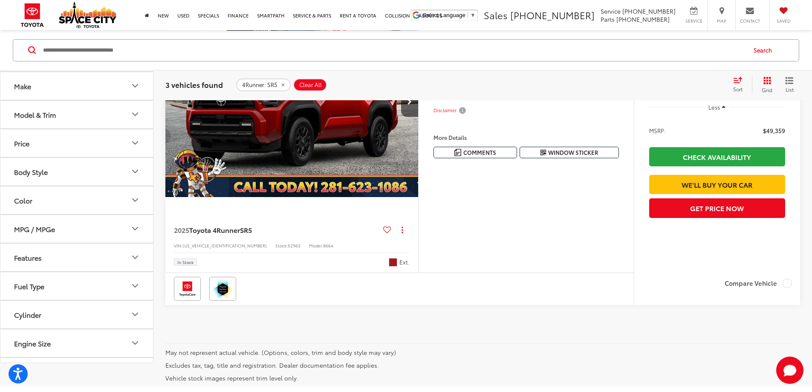
click at [75, 128] on button "Model & Trim" at bounding box center [76, 114] width 153 height 28
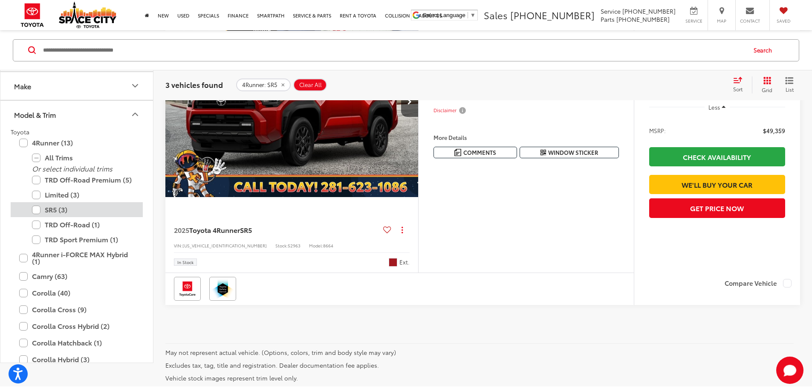
click at [74, 217] on label "SR5 (3)" at bounding box center [83, 209] width 102 height 15
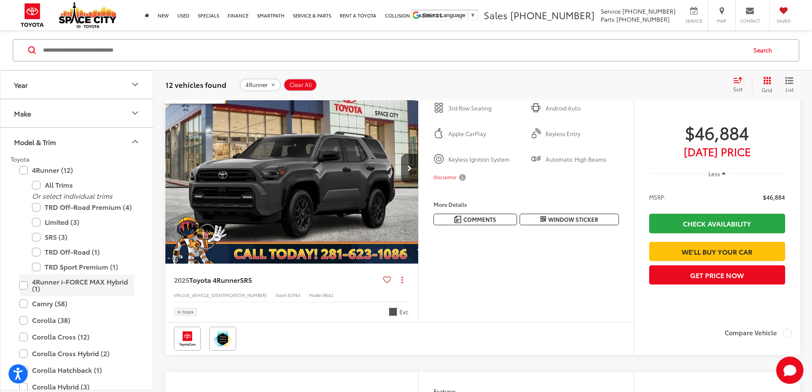
scroll to position [81, 0]
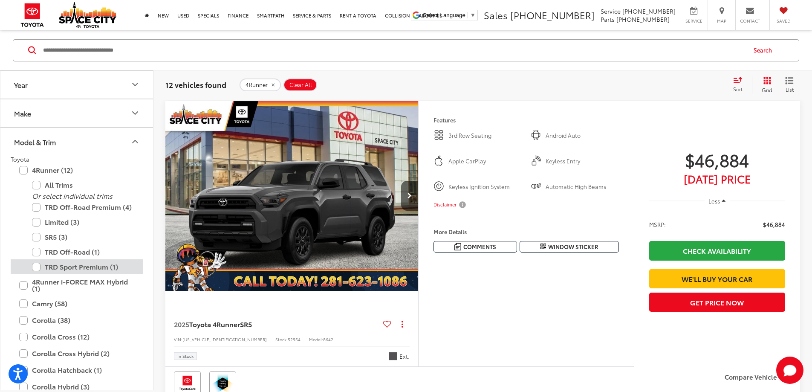
click at [96, 266] on label "TRD Sport Premium (1)" at bounding box center [83, 266] width 102 height 15
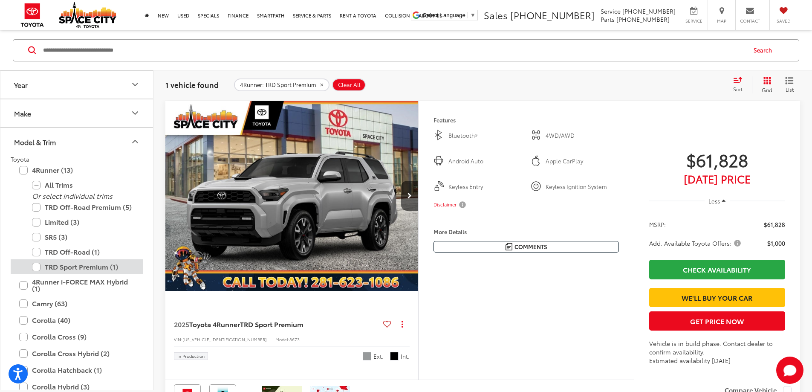
click at [97, 264] on label "TRD Sport Premium (1)" at bounding box center [83, 266] width 102 height 15
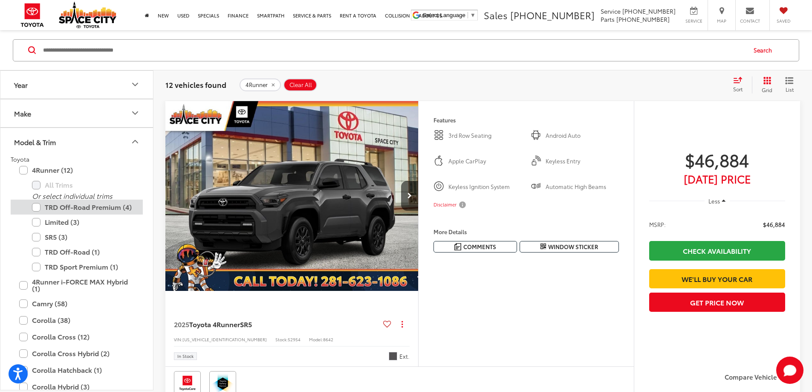
click at [95, 207] on label "TRD Off-Road Premium (4)" at bounding box center [83, 206] width 102 height 15
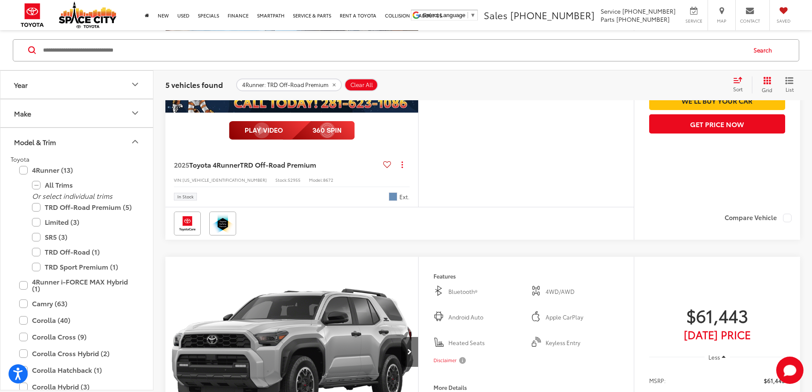
scroll to position [1232, 0]
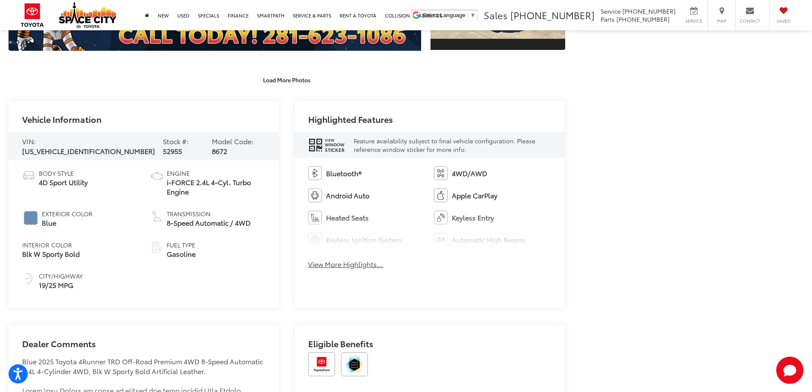
scroll to position [443, 0]
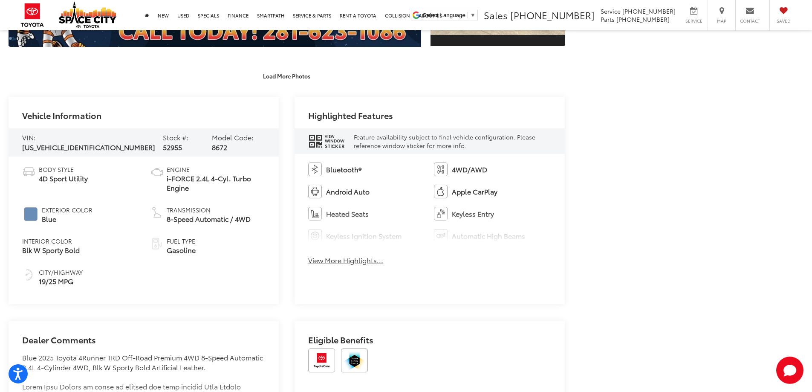
click at [367, 259] on button "View More Highlights..." at bounding box center [345, 260] width 75 height 10
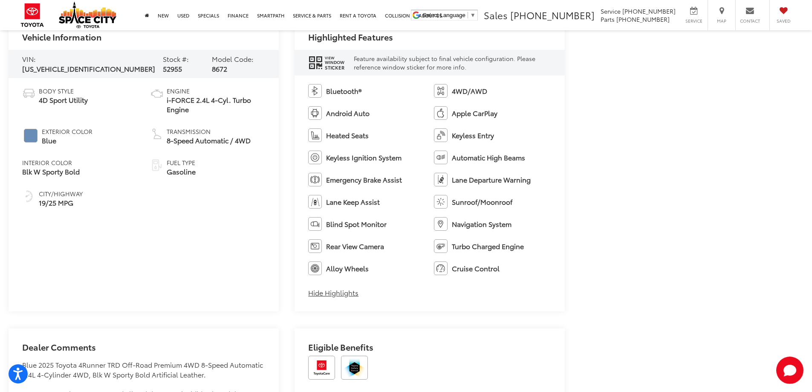
scroll to position [529, 0]
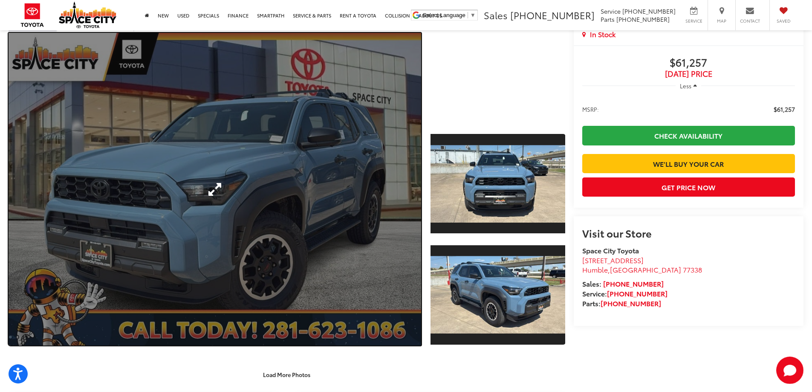
click at [288, 226] on link "Expand Photo 0" at bounding box center [215, 189] width 413 height 312
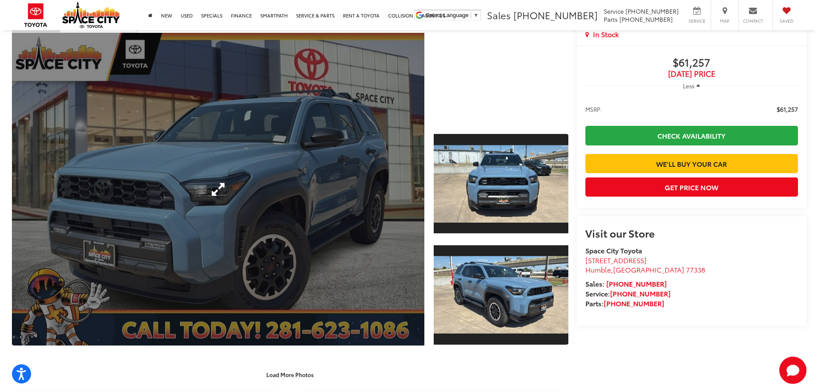
scroll to position [146, 0]
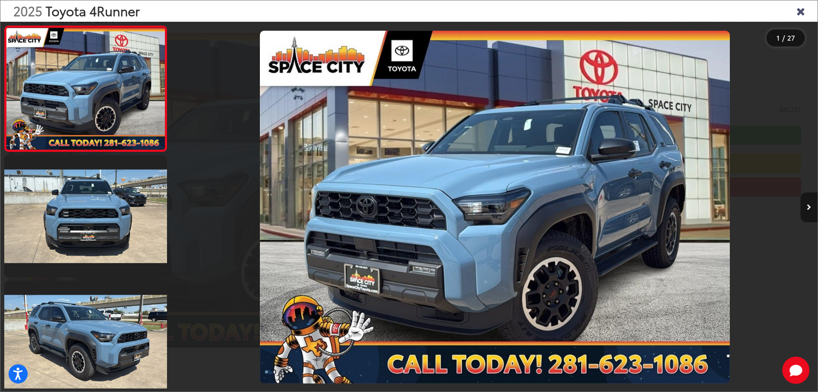
click at [810, 209] on icon "Next image" at bounding box center [809, 207] width 4 height 6
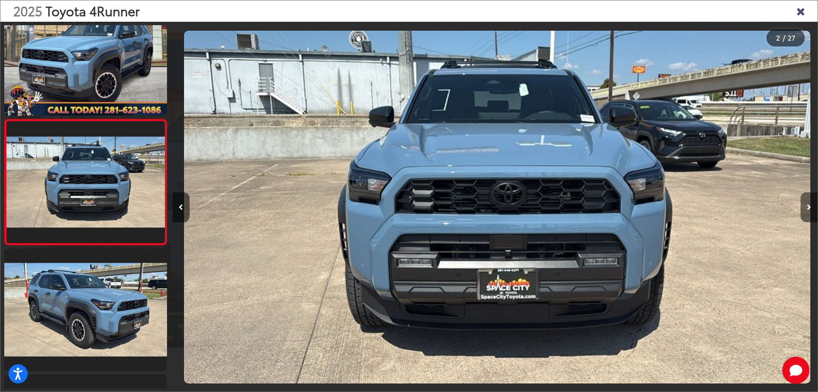
scroll to position [0, 645]
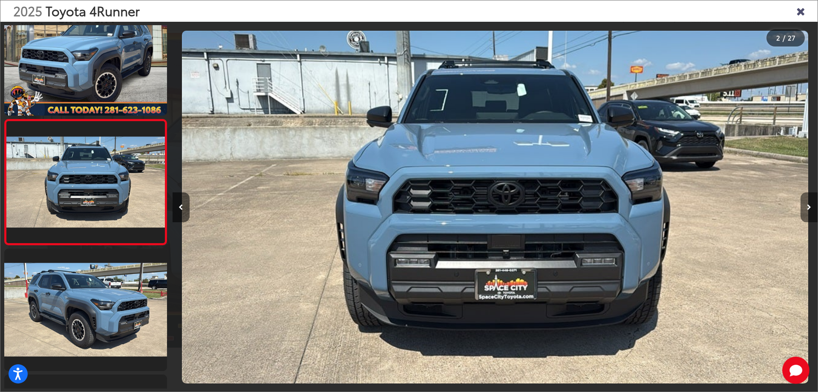
click at [810, 209] on icon "Next image" at bounding box center [809, 207] width 4 height 6
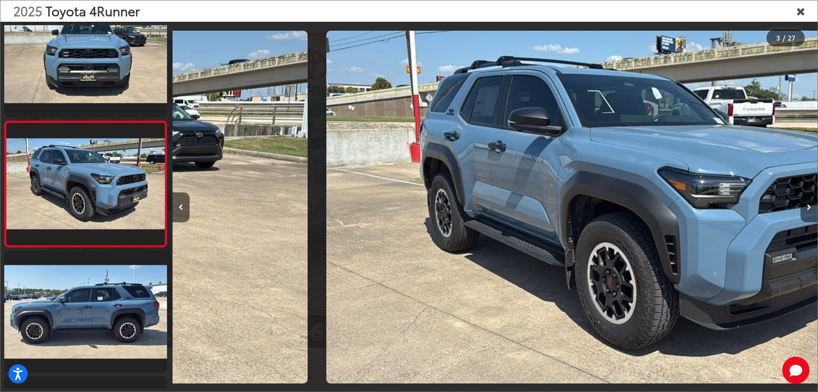
scroll to position [157, 0]
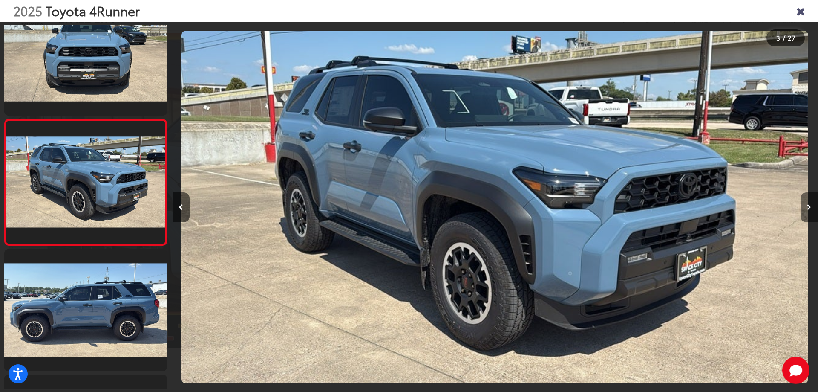
click at [810, 209] on icon "Next image" at bounding box center [809, 207] width 4 height 6
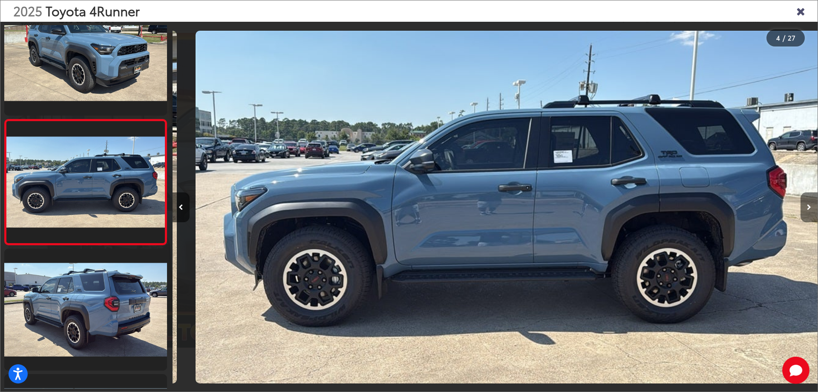
scroll to position [0, 1936]
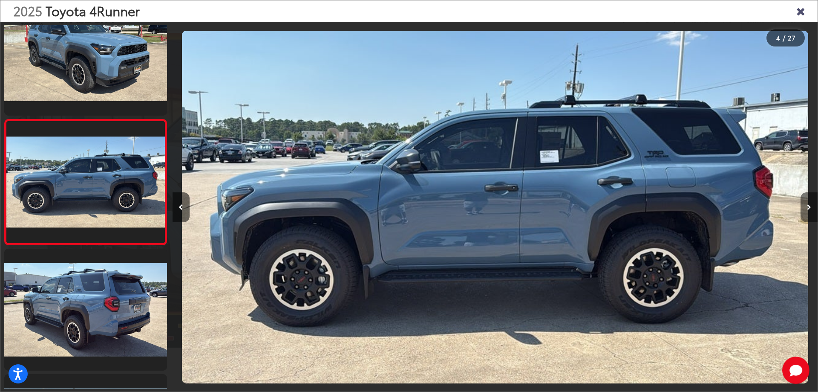
click at [807, 207] on button "Next image" at bounding box center [809, 207] width 17 height 30
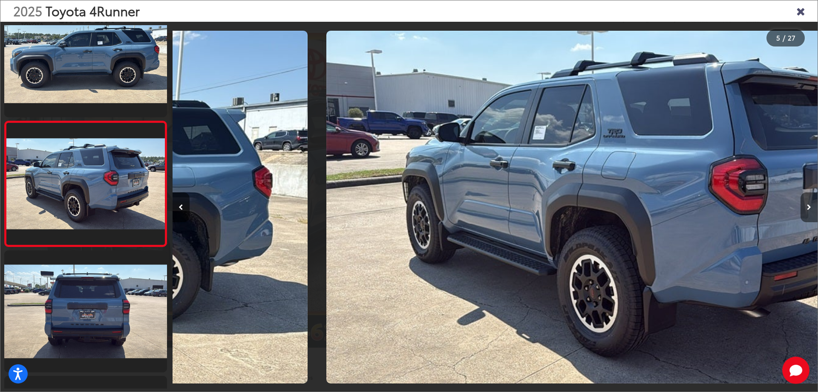
scroll to position [408, 0]
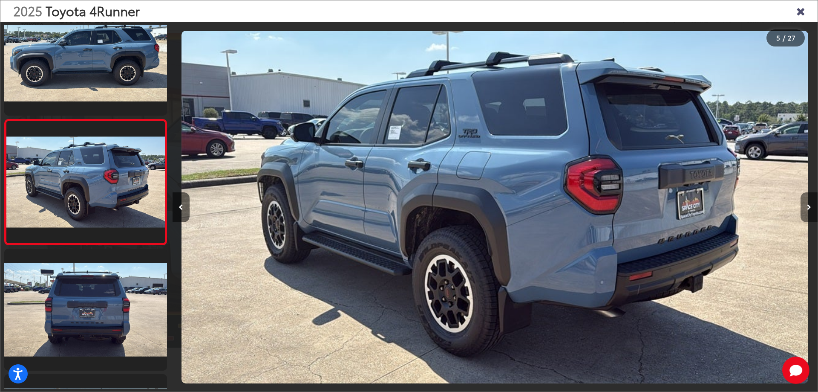
click at [807, 207] on button "Next image" at bounding box center [809, 207] width 17 height 30
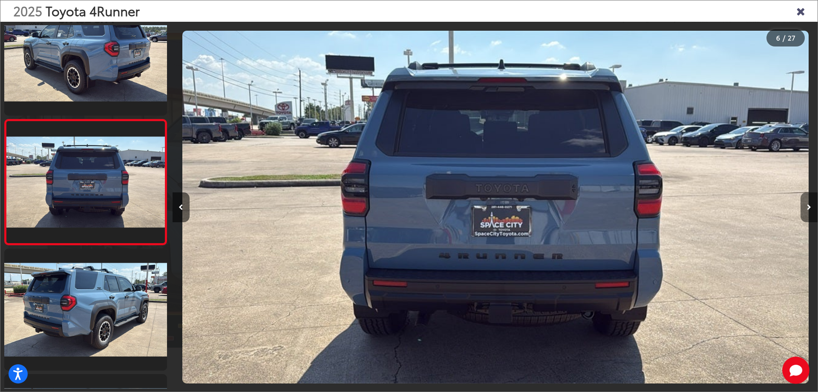
scroll to position [0, 3228]
click at [807, 207] on button "Next image" at bounding box center [809, 207] width 17 height 30
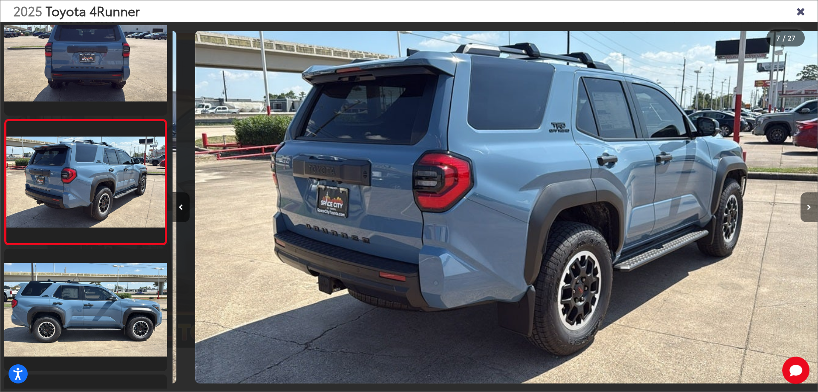
scroll to position [0, 3873]
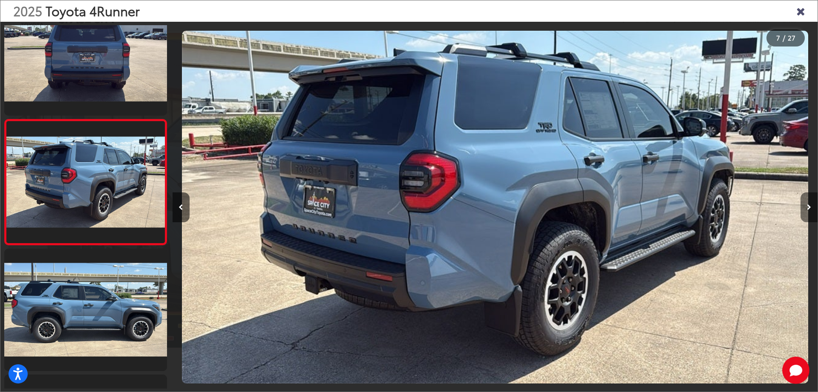
click at [807, 207] on button "Next image" at bounding box center [809, 207] width 17 height 30
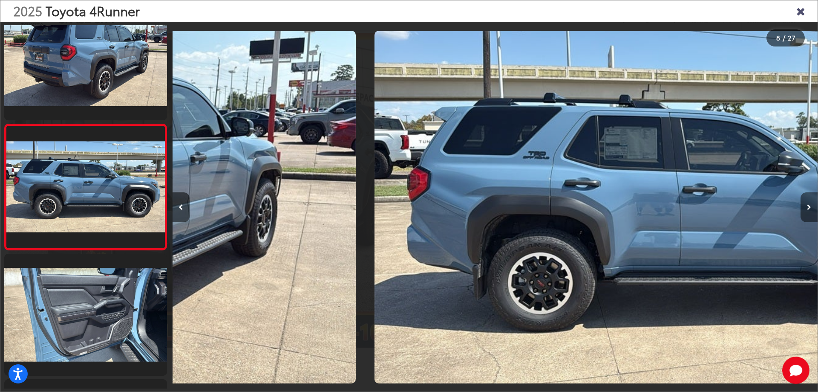
scroll to position [0, 0]
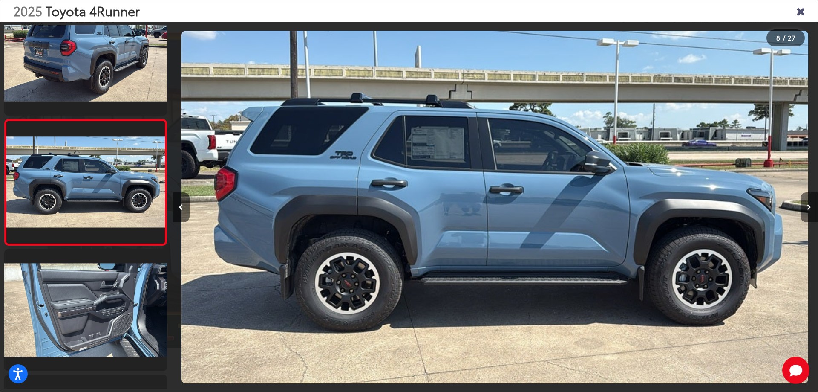
click at [807, 207] on button "Next image" at bounding box center [809, 207] width 17 height 30
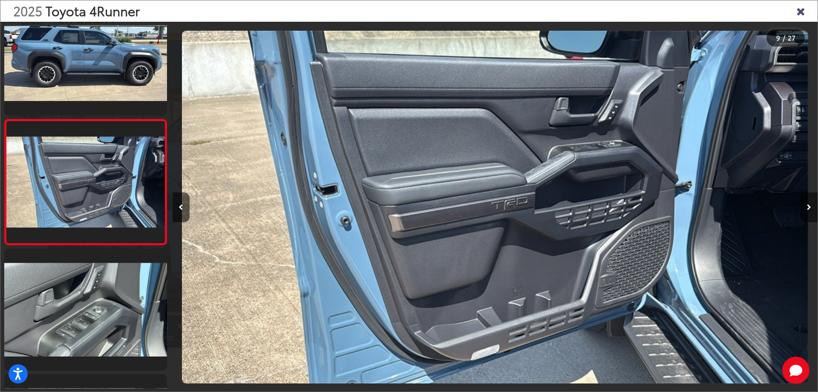
click at [807, 207] on button "Next image" at bounding box center [809, 207] width 17 height 30
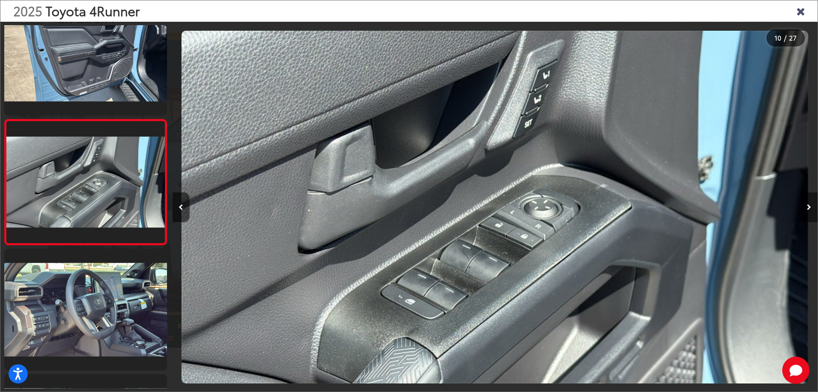
click at [807, 207] on button "Next image" at bounding box center [809, 207] width 17 height 30
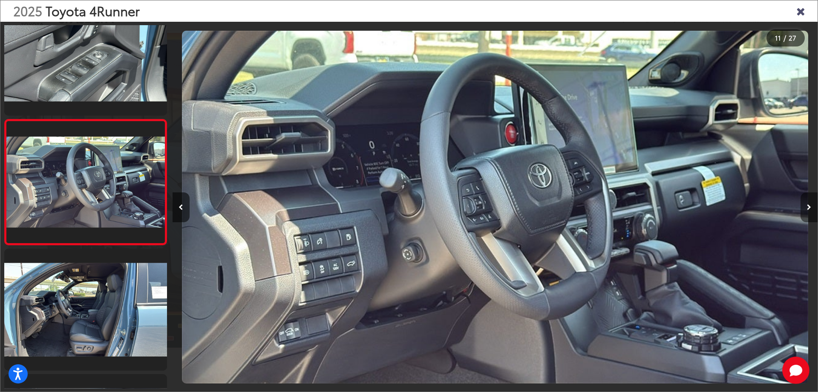
click at [807, 207] on button "Next image" at bounding box center [809, 207] width 17 height 30
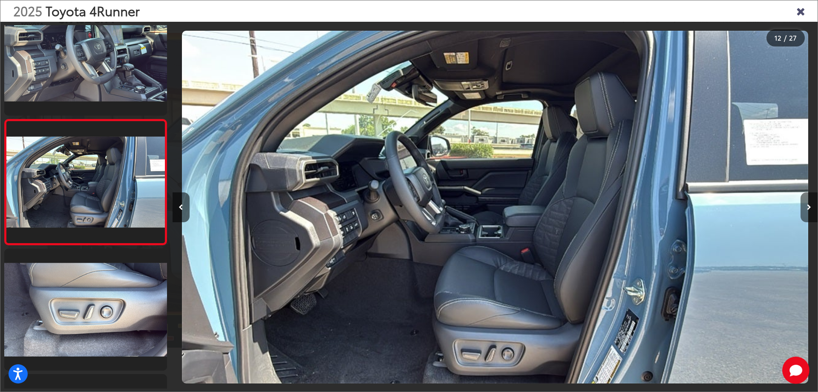
click at [807, 207] on button "Next image" at bounding box center [809, 207] width 17 height 30
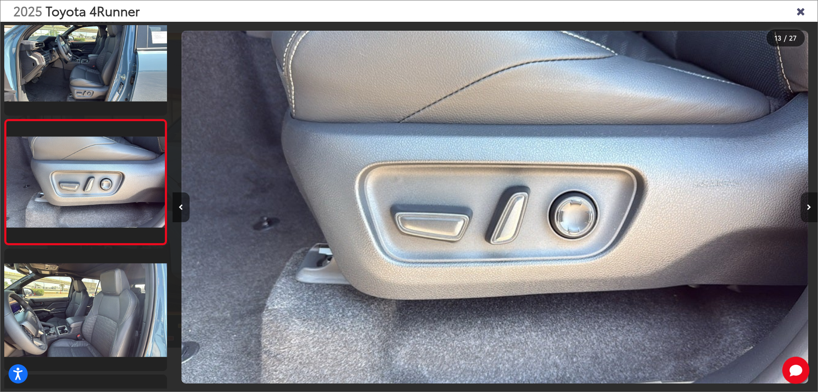
click at [807, 207] on button "Next image" at bounding box center [809, 207] width 17 height 30
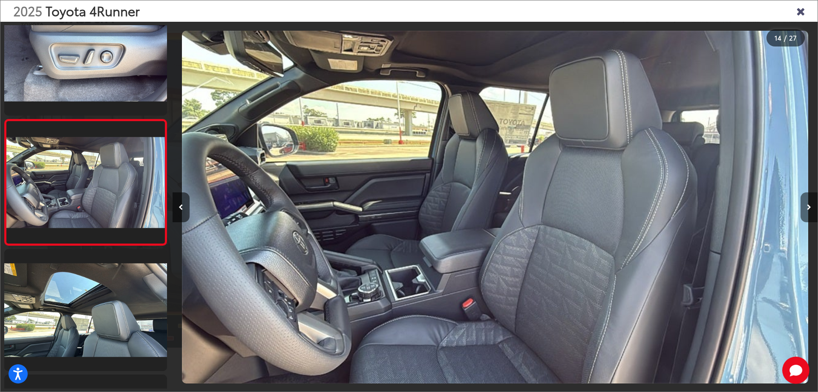
click at [807, 207] on button "Next image" at bounding box center [809, 207] width 17 height 30
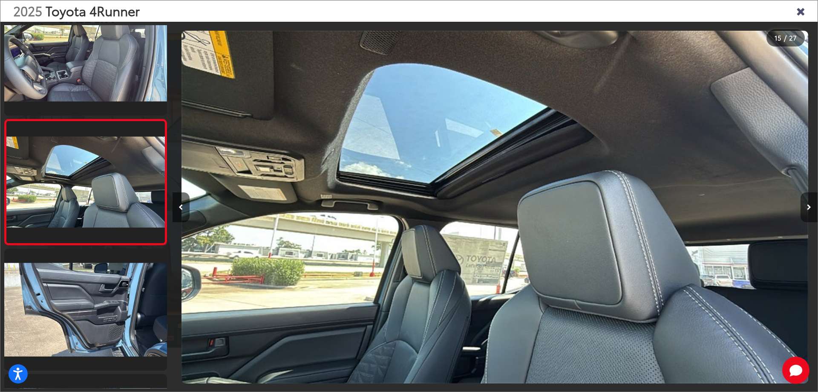
click at [807, 207] on button "Next image" at bounding box center [809, 207] width 17 height 30
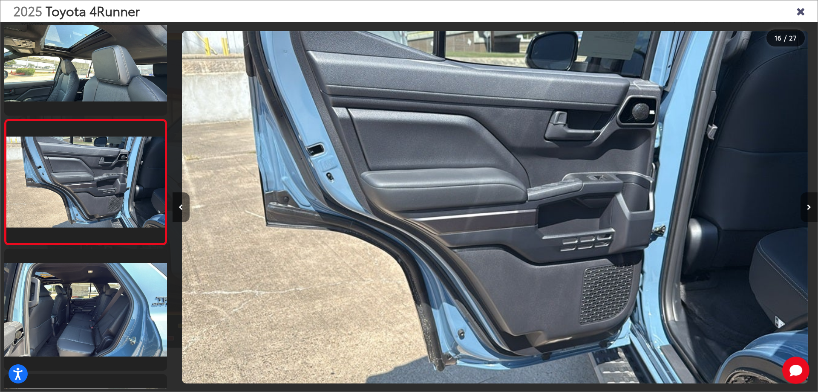
click at [807, 207] on button "Next image" at bounding box center [809, 207] width 17 height 30
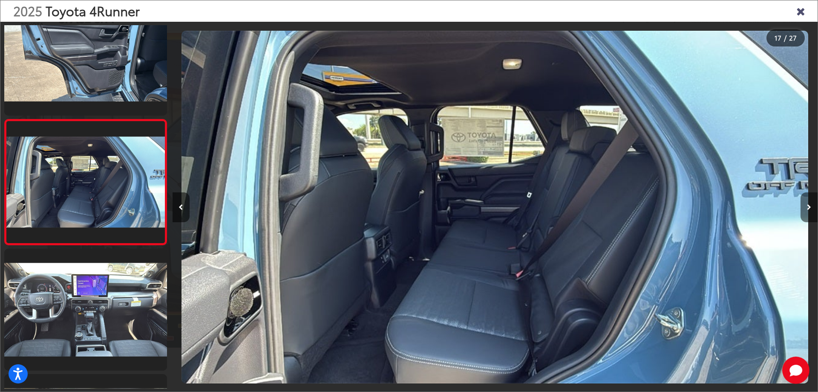
click at [807, 207] on button "Next image" at bounding box center [809, 207] width 17 height 30
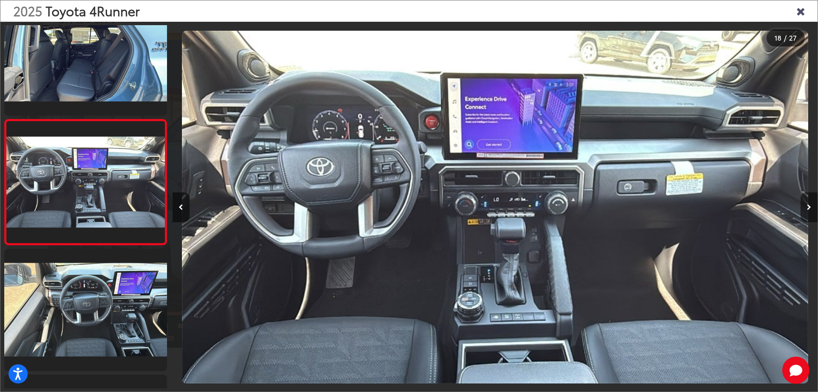
click at [807, 207] on button "Next image" at bounding box center [809, 207] width 17 height 30
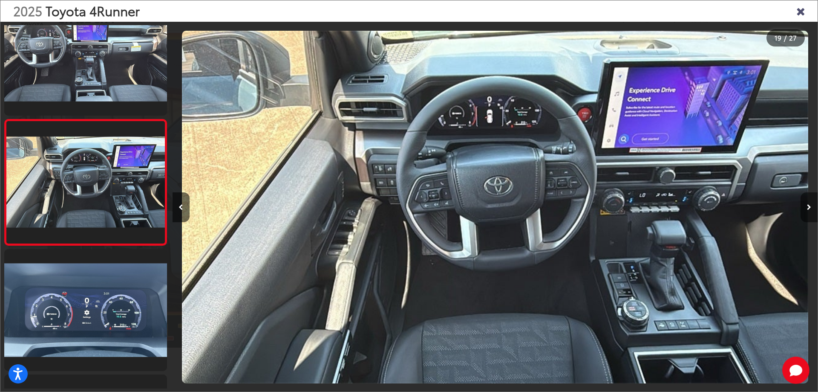
click at [807, 207] on button "Next image" at bounding box center [809, 207] width 17 height 30
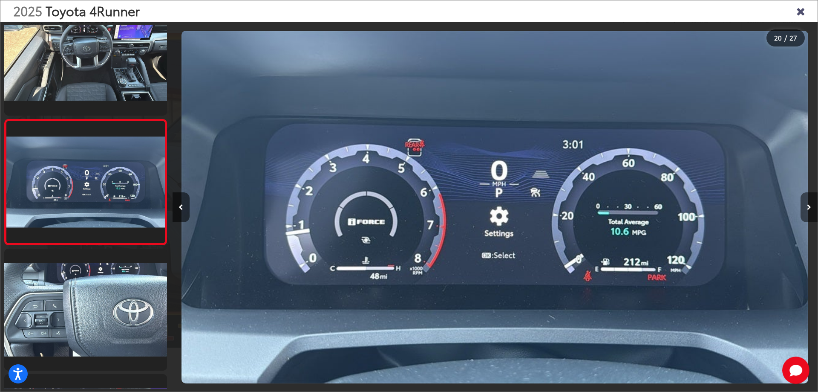
click at [807, 207] on button "Next image" at bounding box center [809, 207] width 17 height 30
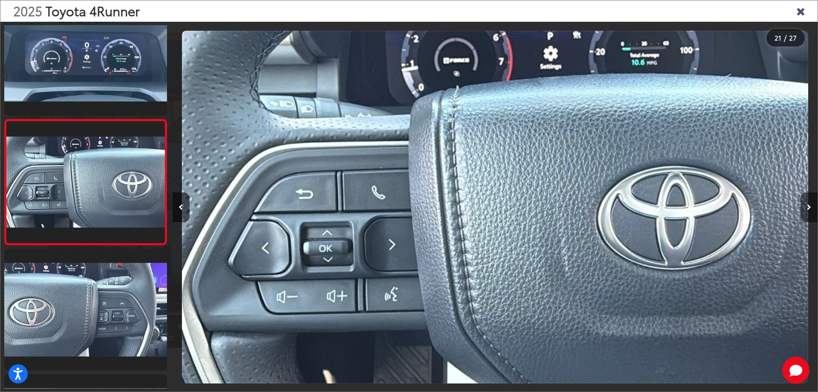
click at [807, 207] on button "Next image" at bounding box center [809, 207] width 17 height 30
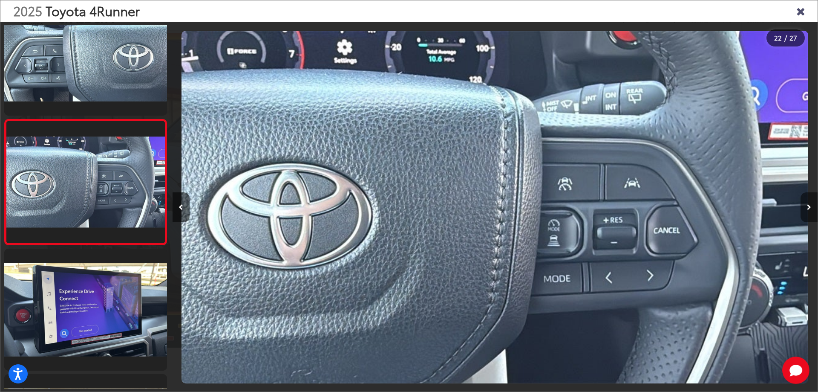
click at [807, 207] on button "Next image" at bounding box center [809, 207] width 17 height 30
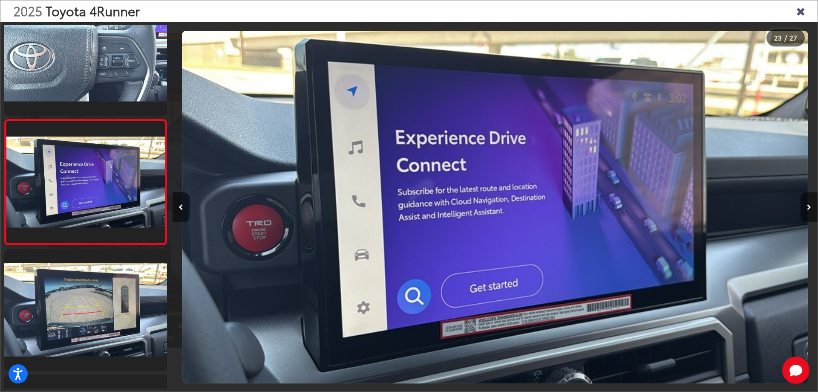
click at [807, 207] on button "Next image" at bounding box center [809, 207] width 17 height 30
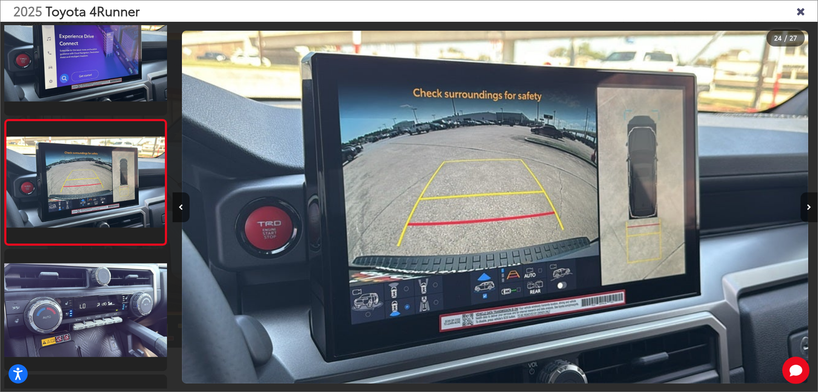
click at [807, 207] on button "Next image" at bounding box center [809, 207] width 17 height 30
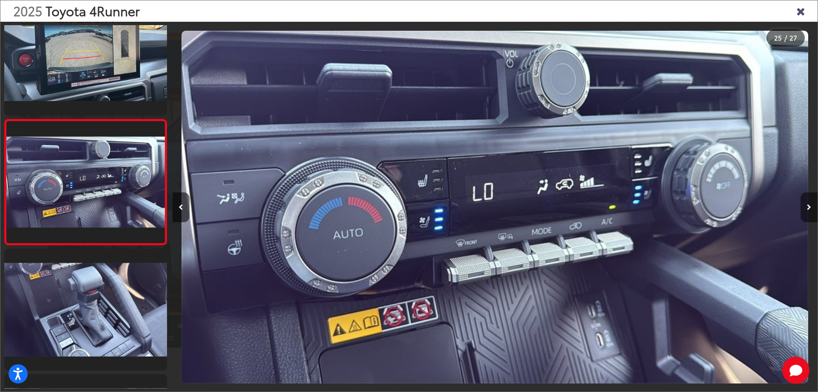
click at [807, 207] on button "Next image" at bounding box center [809, 207] width 17 height 30
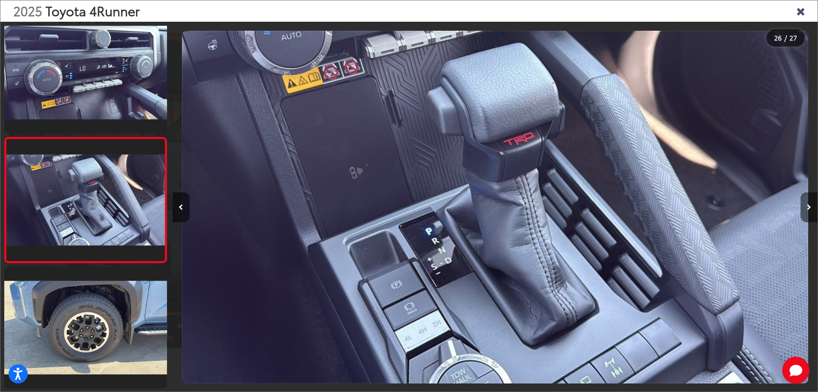
click at [807, 207] on button "Next image" at bounding box center [809, 207] width 17 height 30
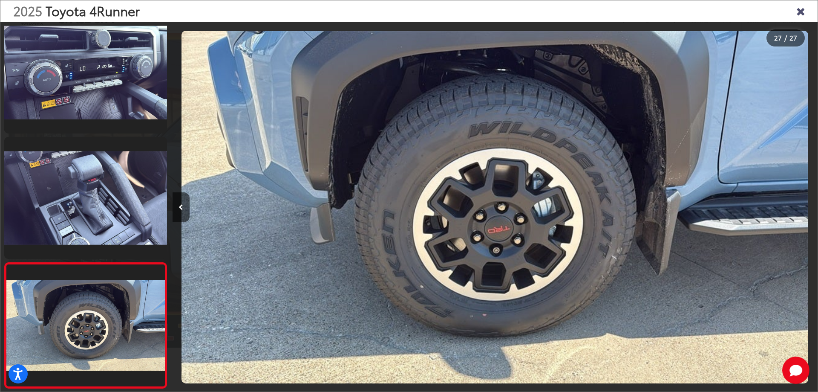
click at [807, 207] on div at bounding box center [737, 207] width 162 height 370
click at [799, 17] on div "2025 Toyota 4Runner" at bounding box center [409, 10] width 818 height 21
click at [799, 16] on icon "Close gallery" at bounding box center [801, 10] width 9 height 11
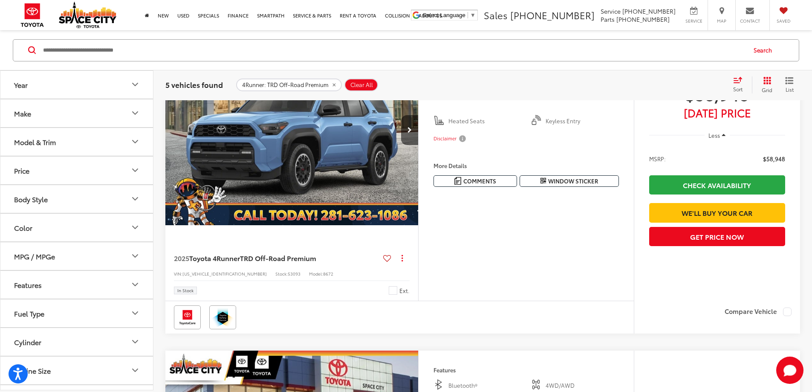
scroll to position [422, 0]
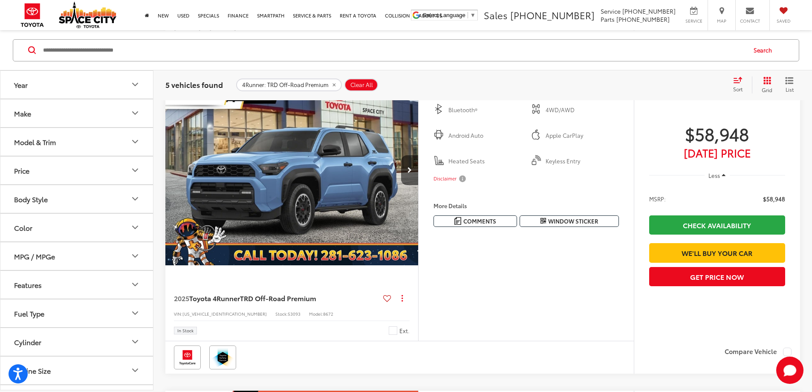
click at [70, 282] on button "Features" at bounding box center [76, 284] width 153 height 28
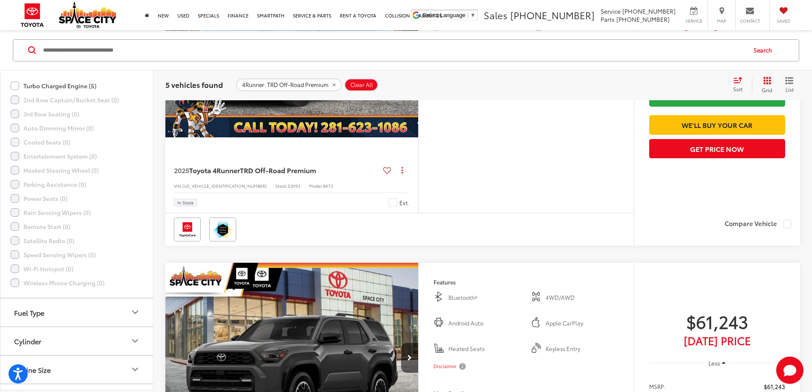
scroll to position [597, 0]
click at [69, 272] on button "Engine Size" at bounding box center [76, 273] width 153 height 28
click at [90, 251] on button "Cylinder" at bounding box center [76, 245] width 153 height 28
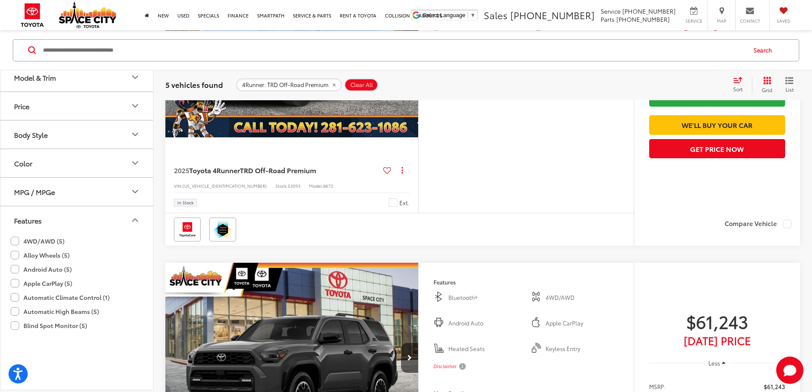
scroll to position [0, 0]
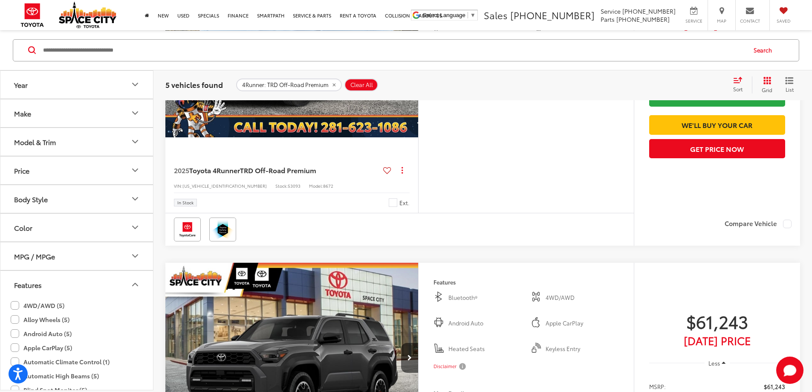
click at [98, 144] on button "Model & Trim" at bounding box center [76, 141] width 153 height 28
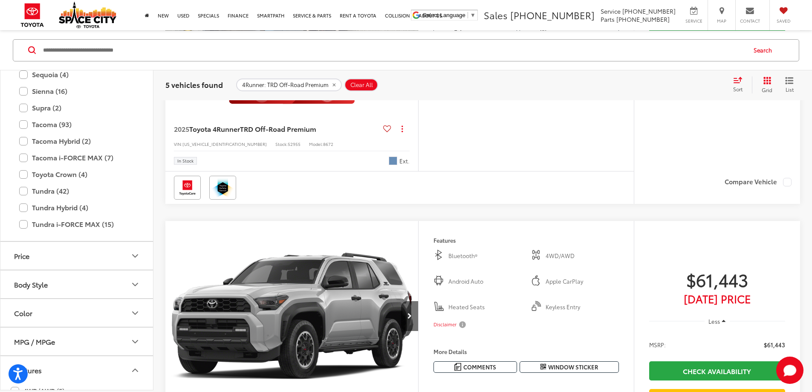
scroll to position [1232, 0]
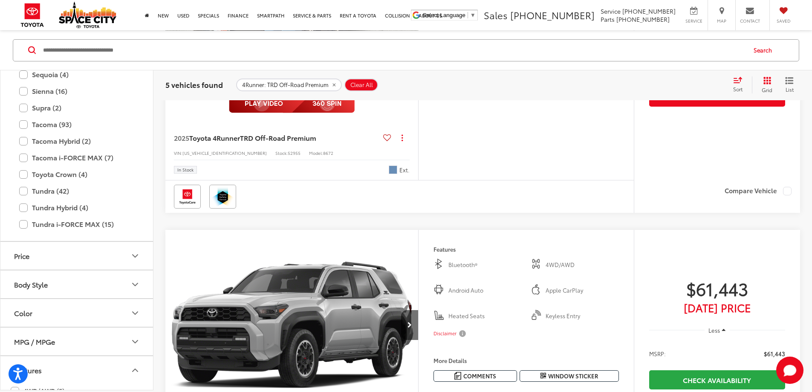
click at [342, 113] on img at bounding box center [292, 103] width 126 height 19
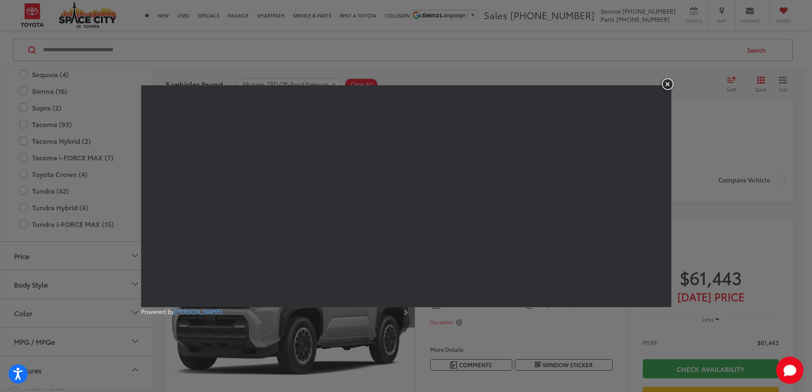
click at [665, 87] on img "button" at bounding box center [667, 84] width 15 height 14
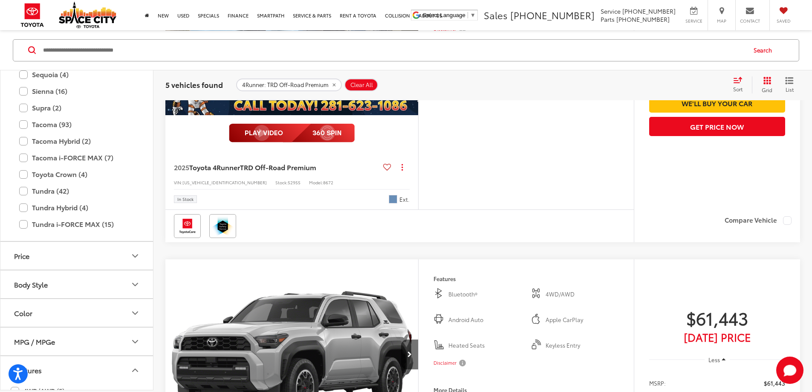
scroll to position [1147, 0]
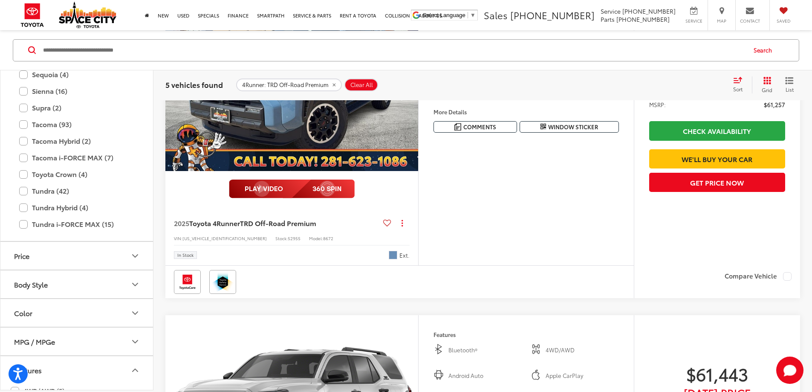
click at [649, 145] on capital-one-entry-button at bounding box center [649, 145] width 0 height 0
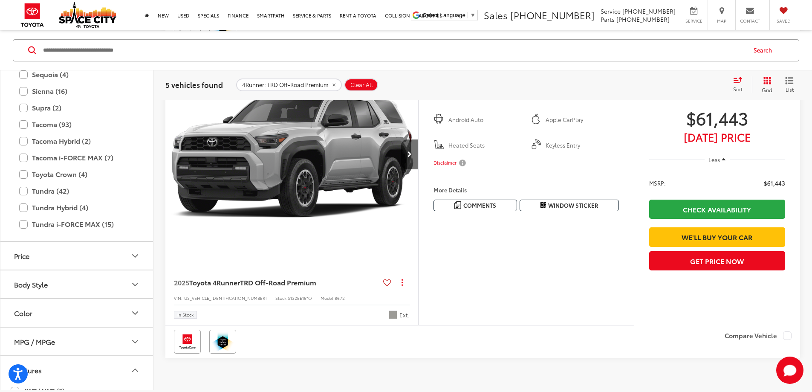
scroll to position [1190, 0]
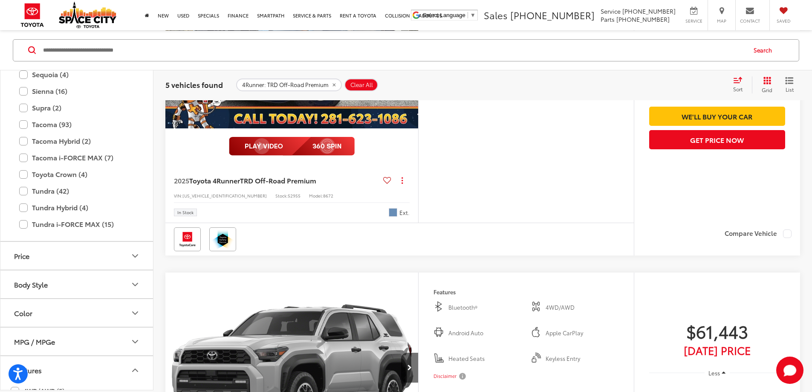
drag, startPoint x: 739, startPoint y: 267, endPoint x: 734, endPoint y: 266, distance: 5.3
click at [649, 102] on capital-one-entry-button at bounding box center [649, 102] width 0 height 0
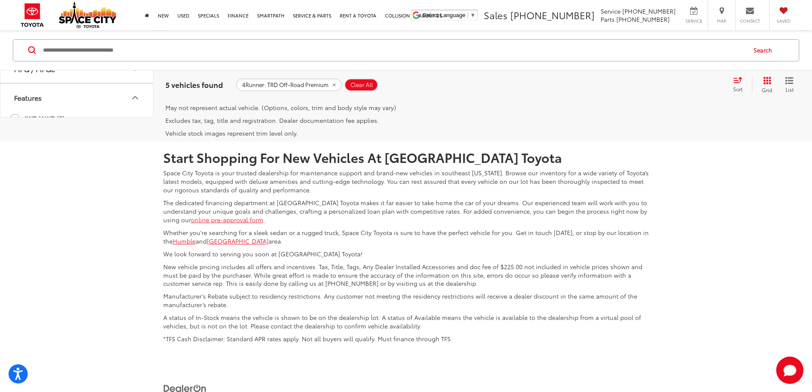
scroll to position [1659, 0]
